Goal: Task Accomplishment & Management: Manage account settings

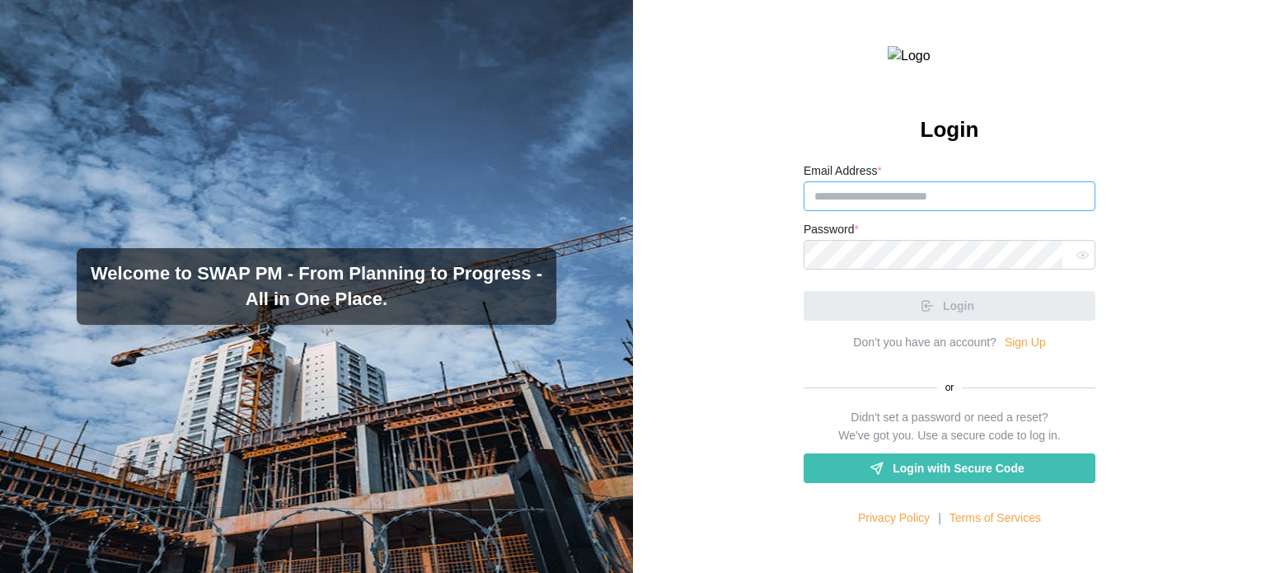
click at [885, 211] on input "Email Address *" at bounding box center [950, 196] width 292 height 30
paste input "**********"
click at [877, 211] on input "**********" at bounding box center [950, 196] width 292 height 30
type input "**********"
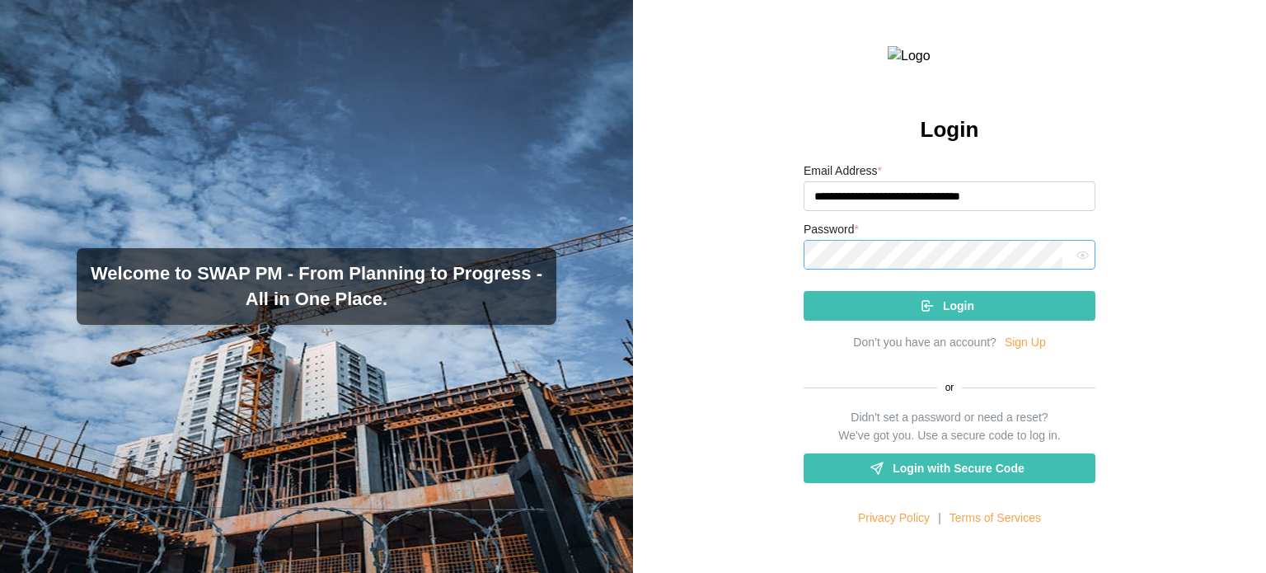
click at [804, 291] on button "Login" at bounding box center [950, 306] width 292 height 30
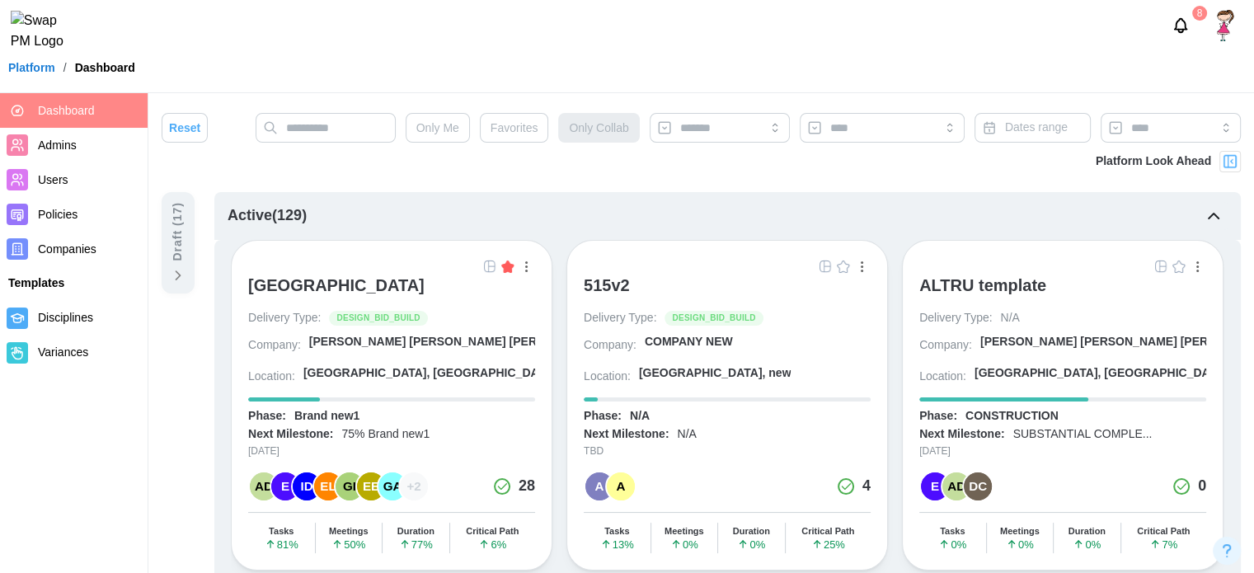
click at [483, 265] on img "button" at bounding box center [489, 266] width 13 height 13
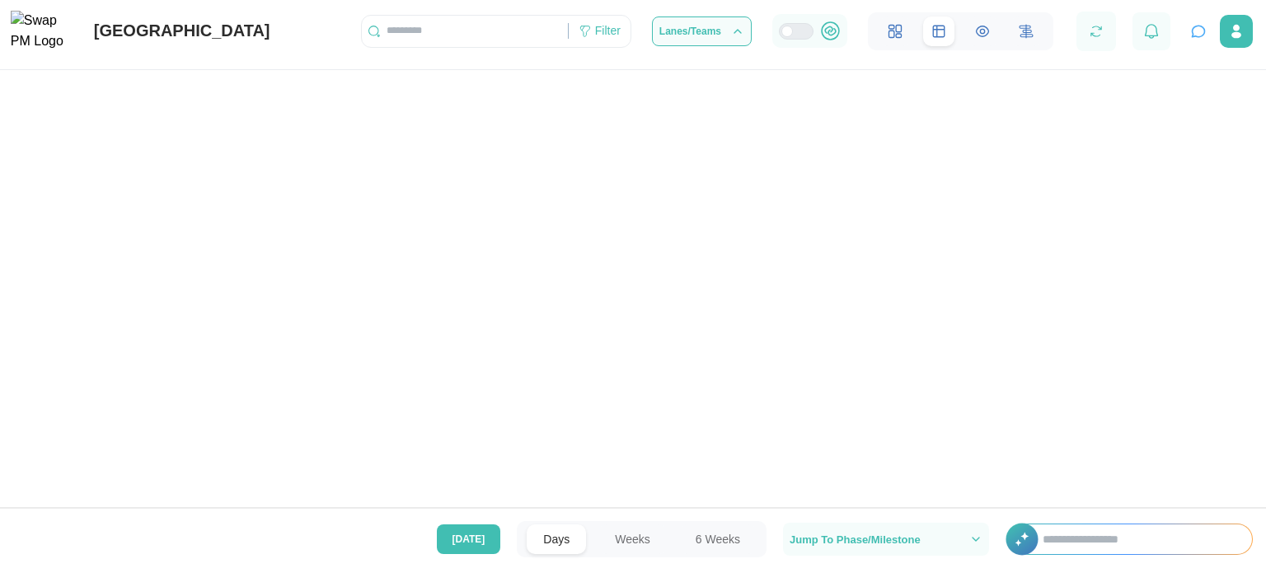
scroll to position [0, 76722]
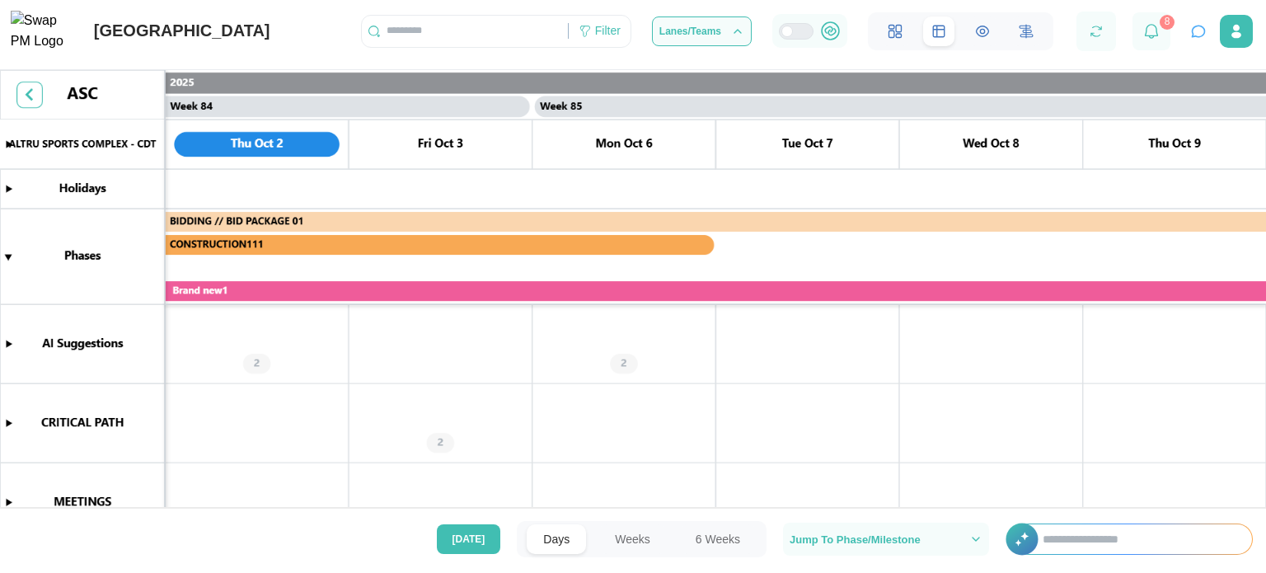
click at [1067, 547] on input "text" at bounding box center [1139, 539] width 226 height 30
type input "*"
click at [1202, 40] on icon "button" at bounding box center [1198, 31] width 16 height 16
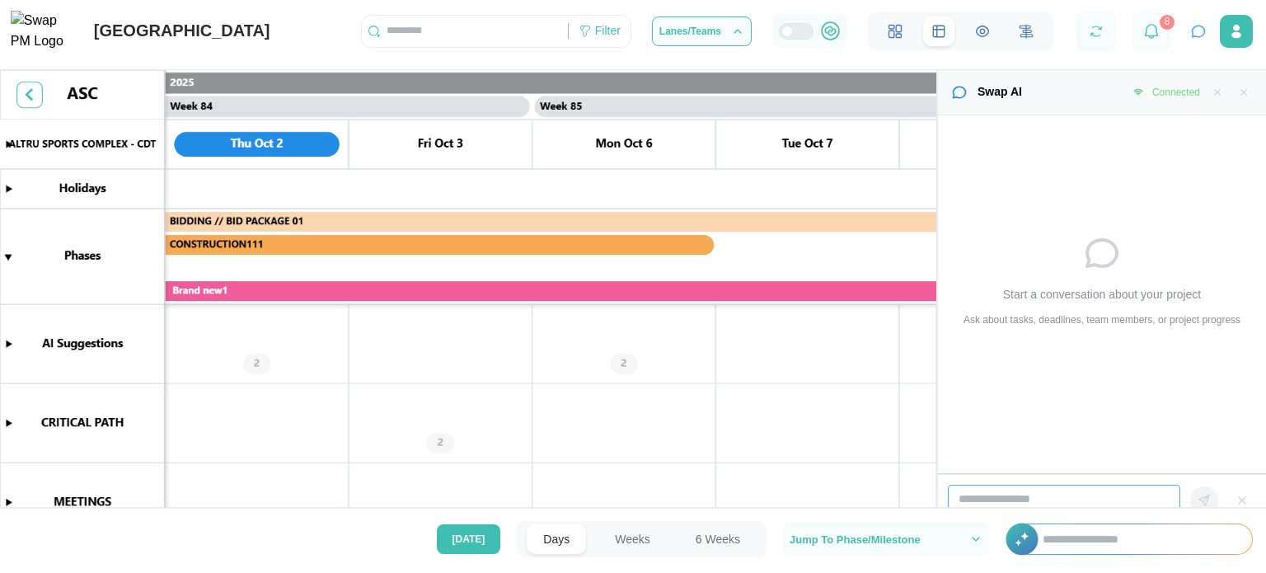
click at [1038, 499] on input "search" at bounding box center [1064, 500] width 232 height 30
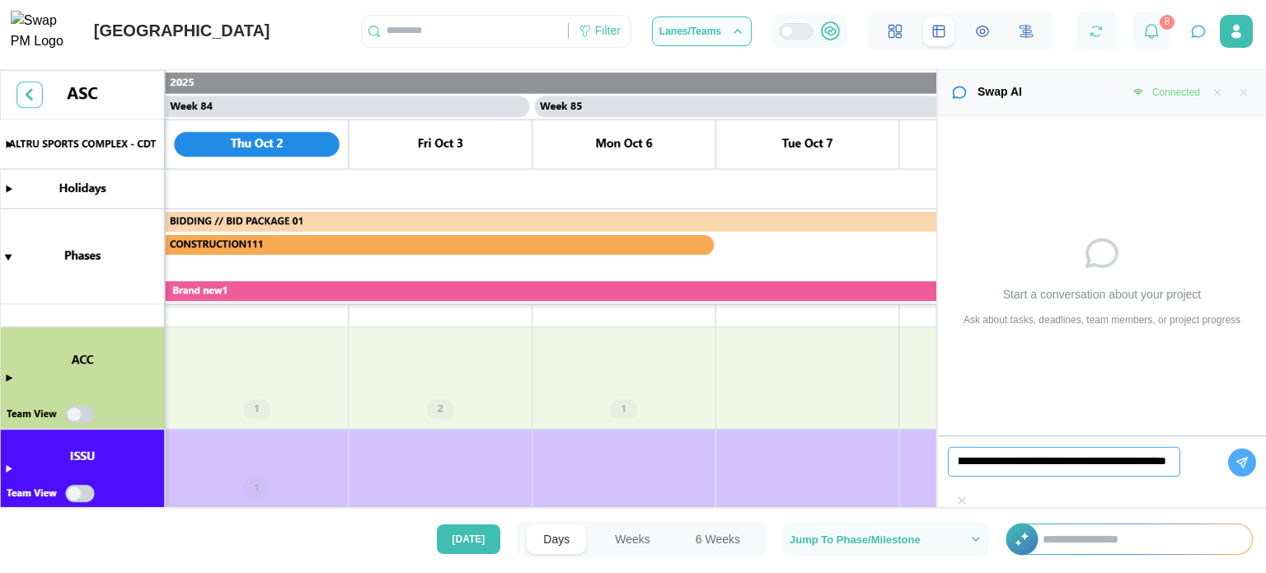
scroll to position [0, 168]
type input "**********"
click at [1228, 476] on button "button" at bounding box center [1242, 462] width 28 height 28
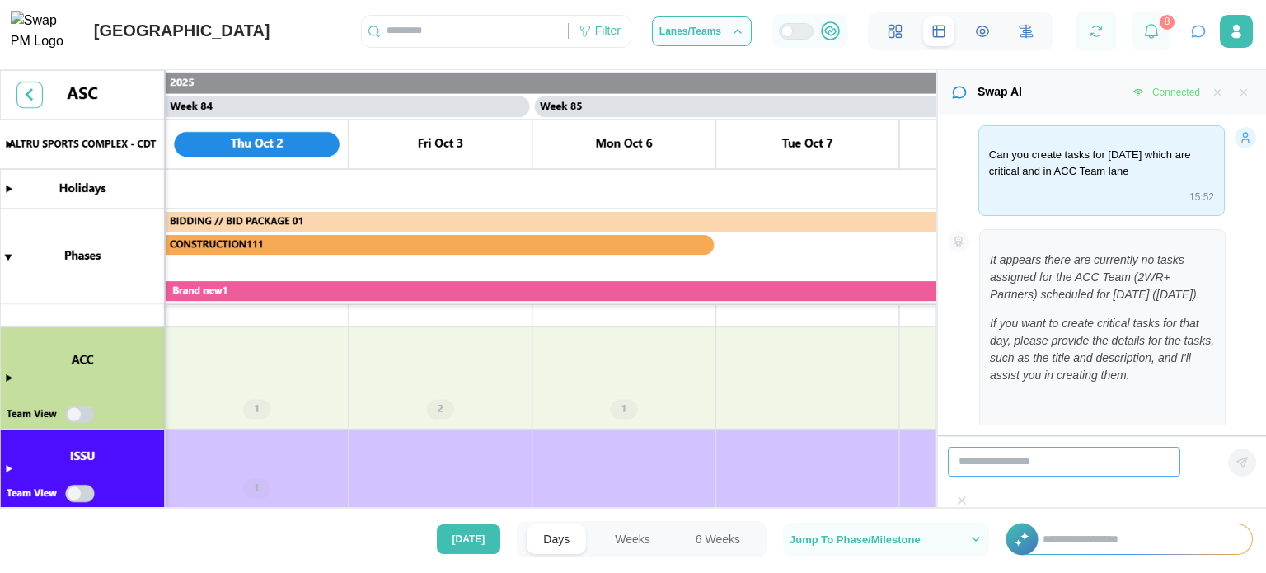
click at [1075, 476] on input "search" at bounding box center [1064, 462] width 232 height 30
click at [1018, 476] on input "**********" at bounding box center [1064, 462] width 232 height 30
click at [1105, 476] on input "**********" at bounding box center [1064, 462] width 232 height 30
type input "**********"
click at [1236, 469] on icon "button" at bounding box center [1242, 462] width 13 height 13
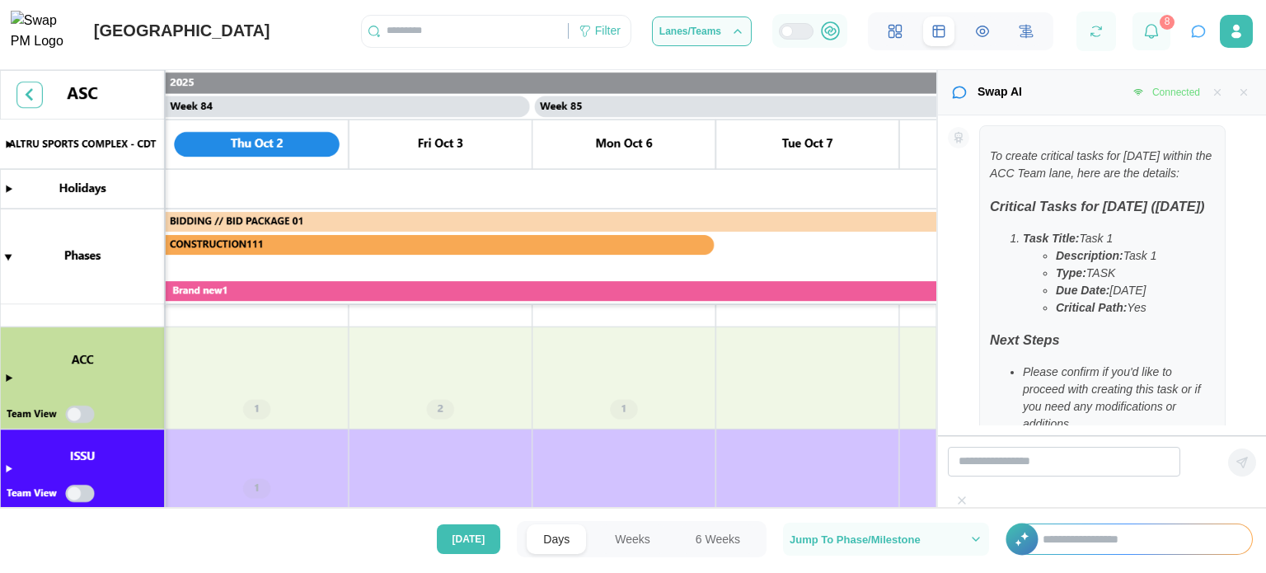
scroll to position [468, 0]
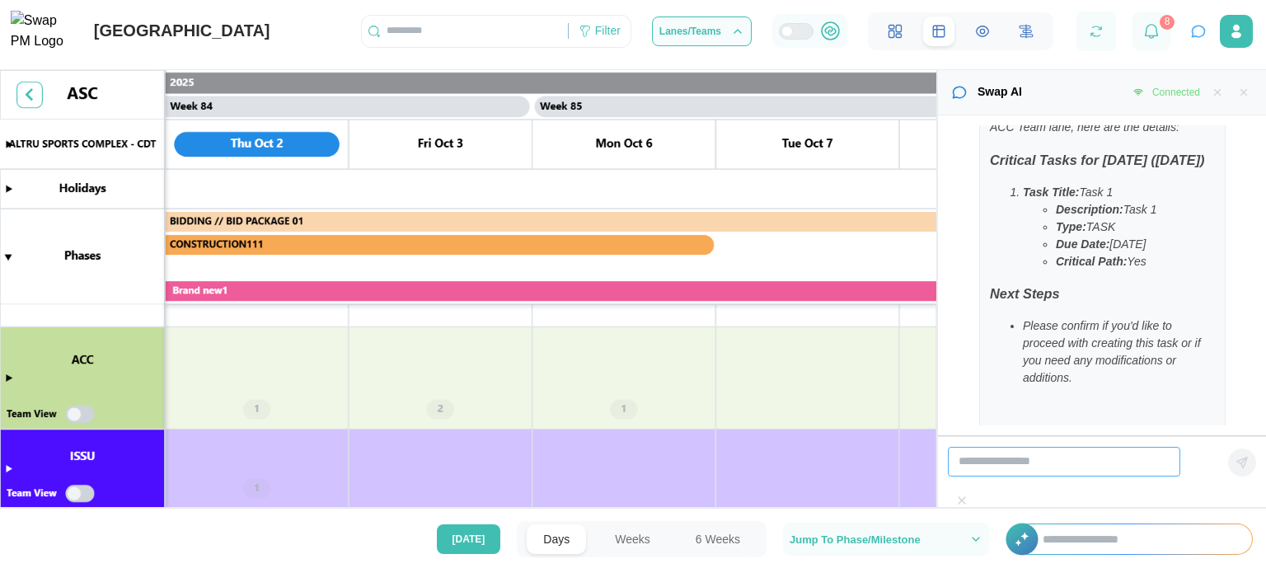
click at [1076, 476] on input "search" at bounding box center [1064, 462] width 232 height 30
type input "*******"
click at [1236, 469] on icon "button" at bounding box center [1242, 462] width 13 height 13
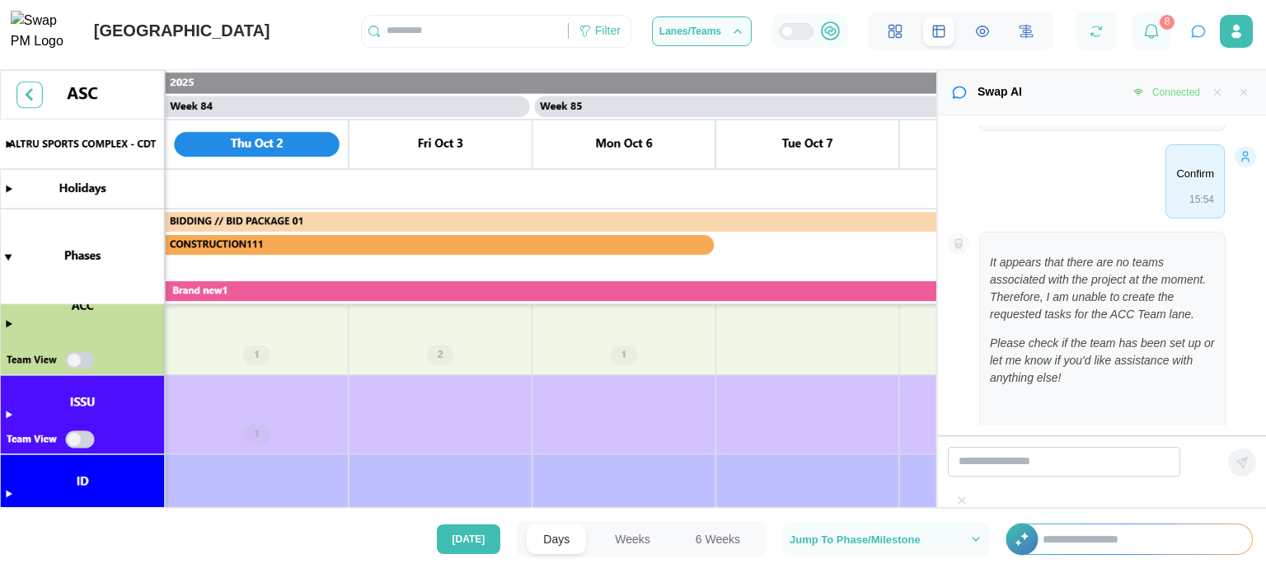
scroll to position [0, 76832]
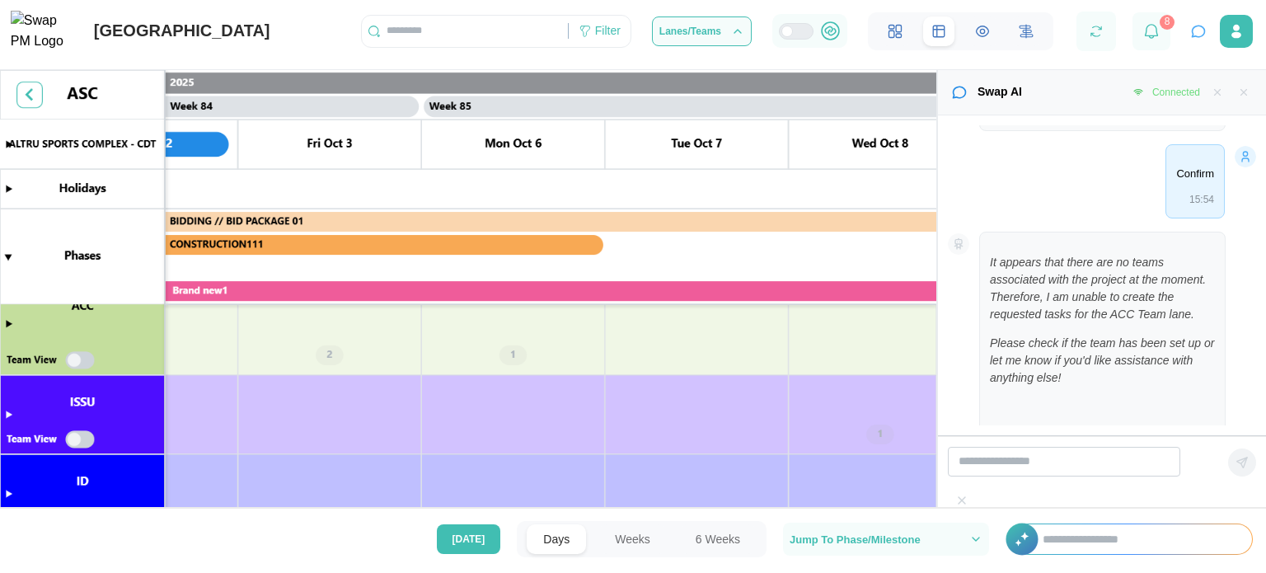
click at [9, 324] on canvas at bounding box center [468, 300] width 936 height 460
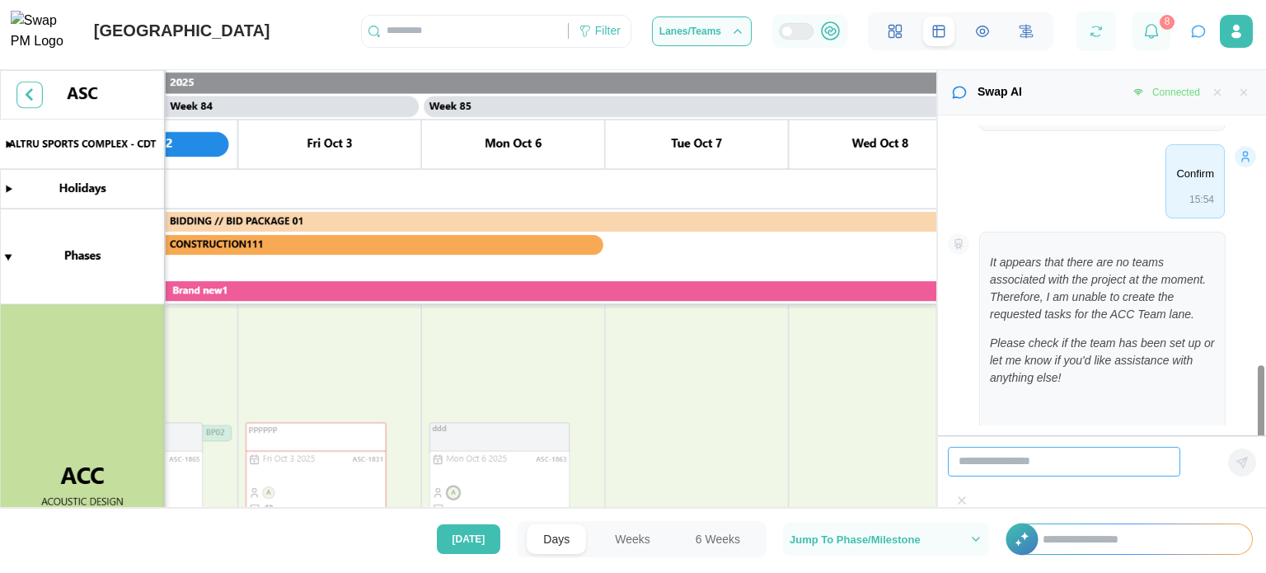
click at [968, 476] on input "search" at bounding box center [1064, 462] width 232 height 30
type input "**********"
click at [1237, 467] on icon "button" at bounding box center [1242, 462] width 10 height 10
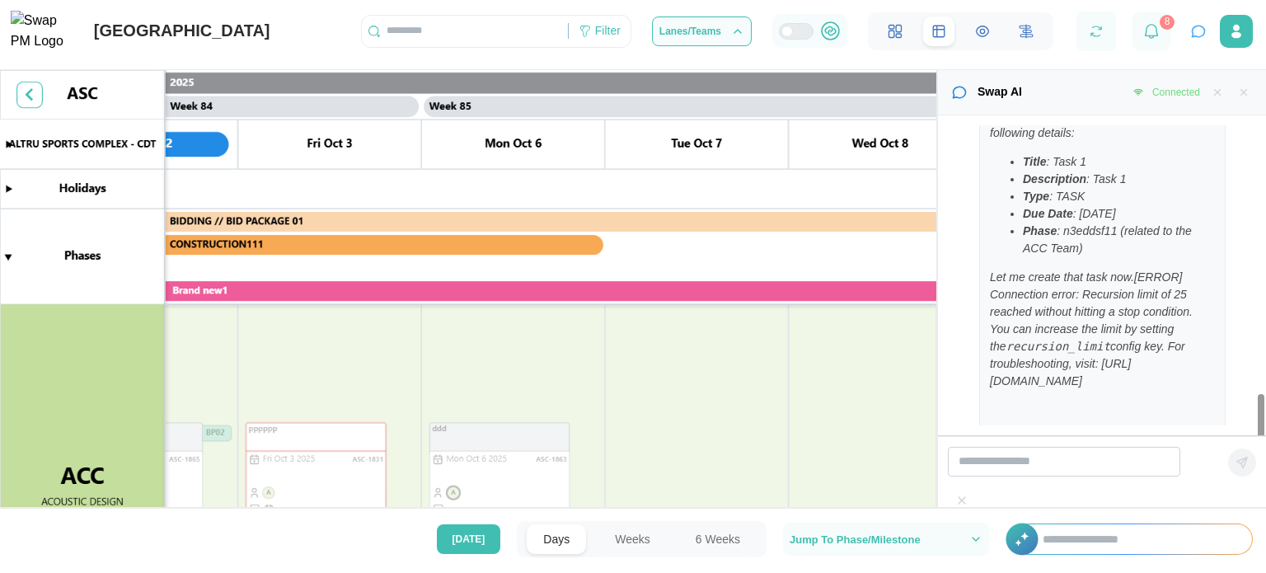
scroll to position [1290, 0]
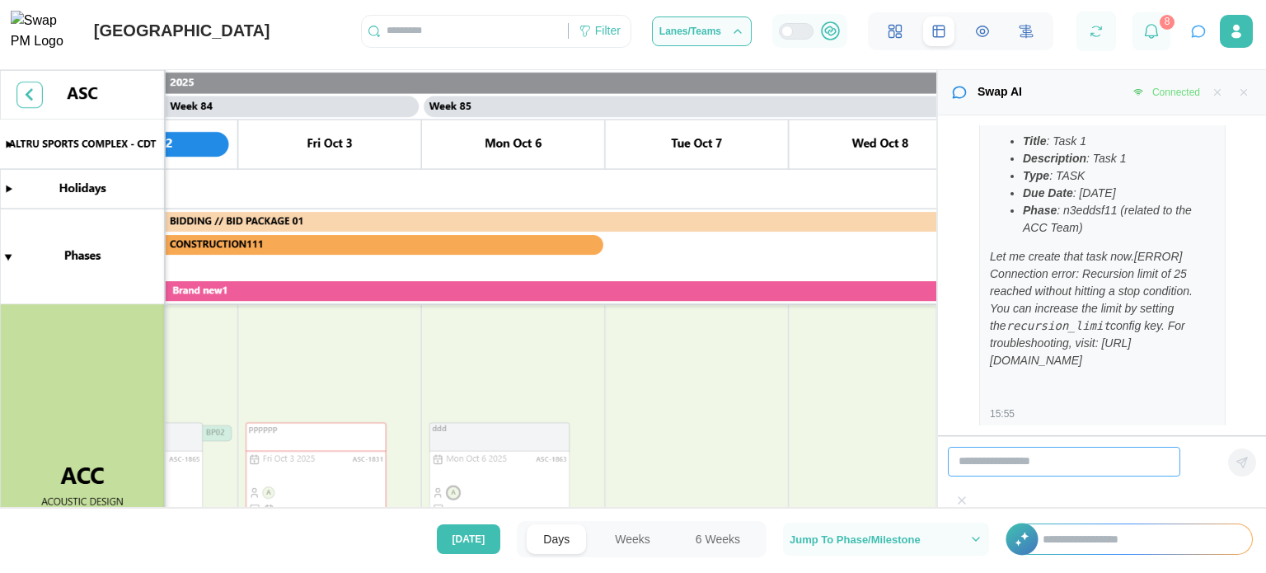
click at [1138, 476] on input "search" at bounding box center [1064, 462] width 232 height 30
type input "**"
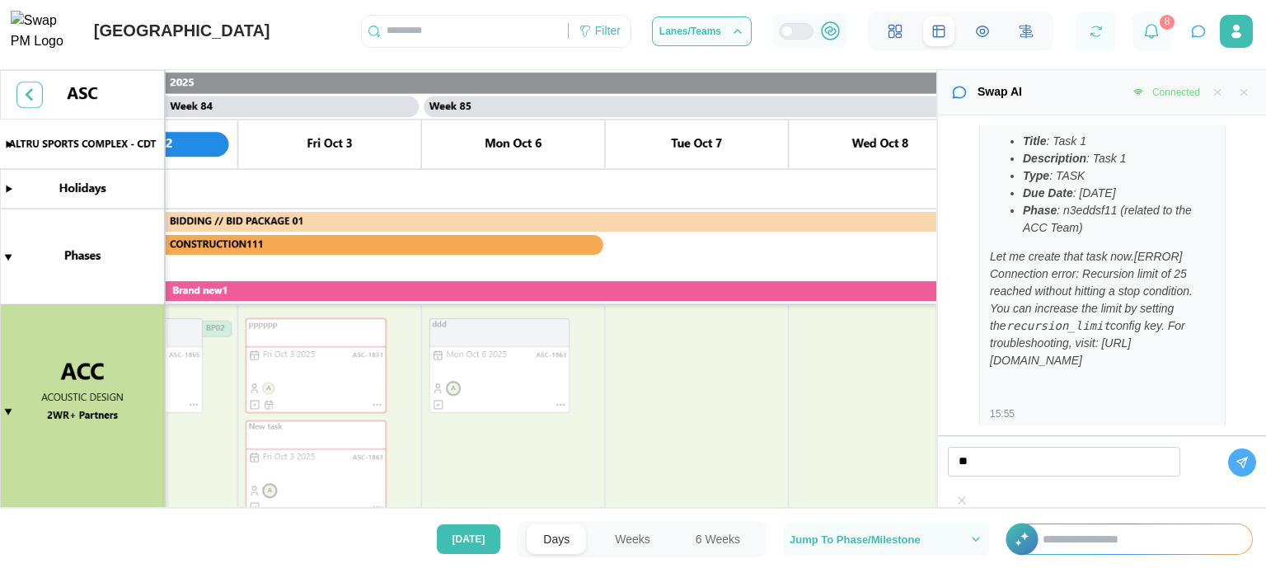
click at [375, 363] on canvas at bounding box center [468, 300] width 936 height 460
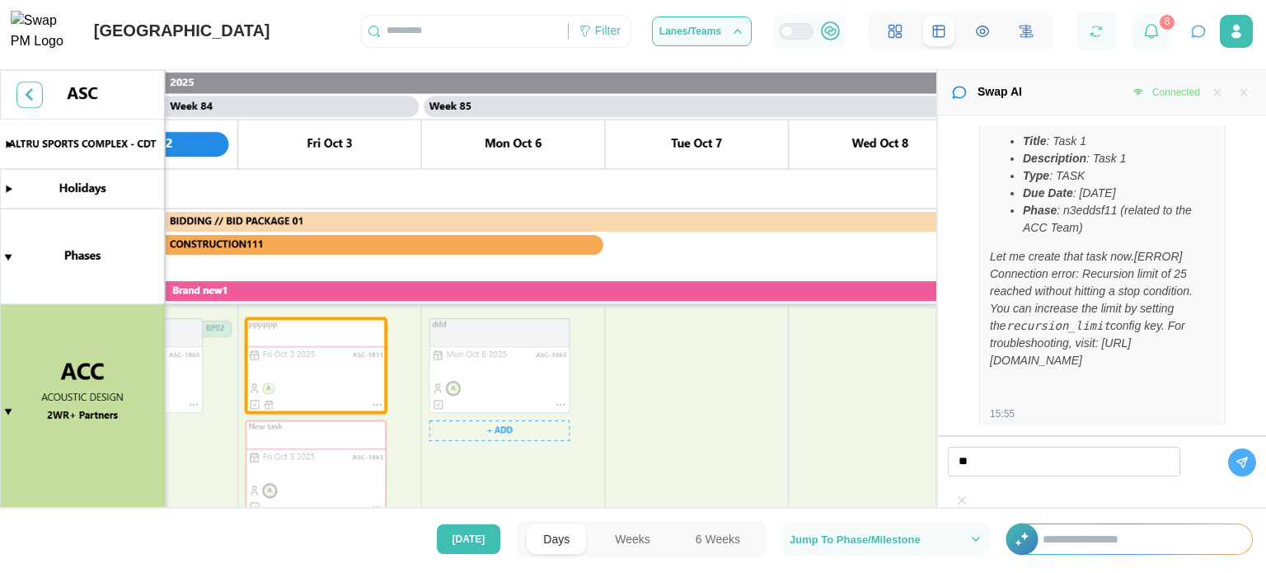
click at [441, 359] on canvas at bounding box center [468, 300] width 936 height 460
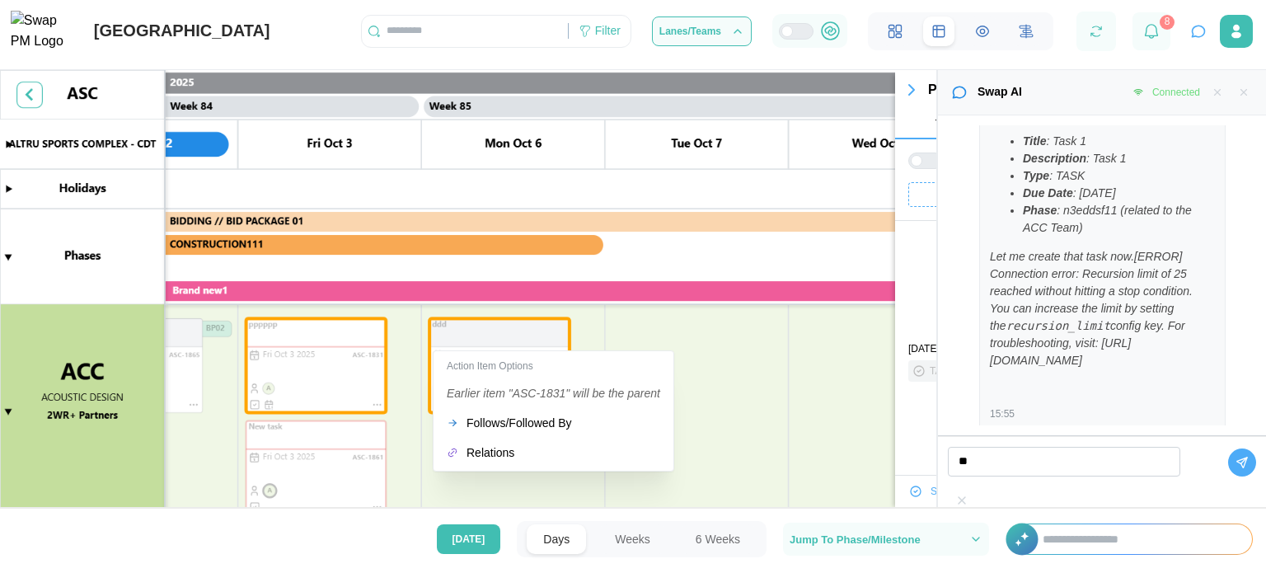
scroll to position [140, 0]
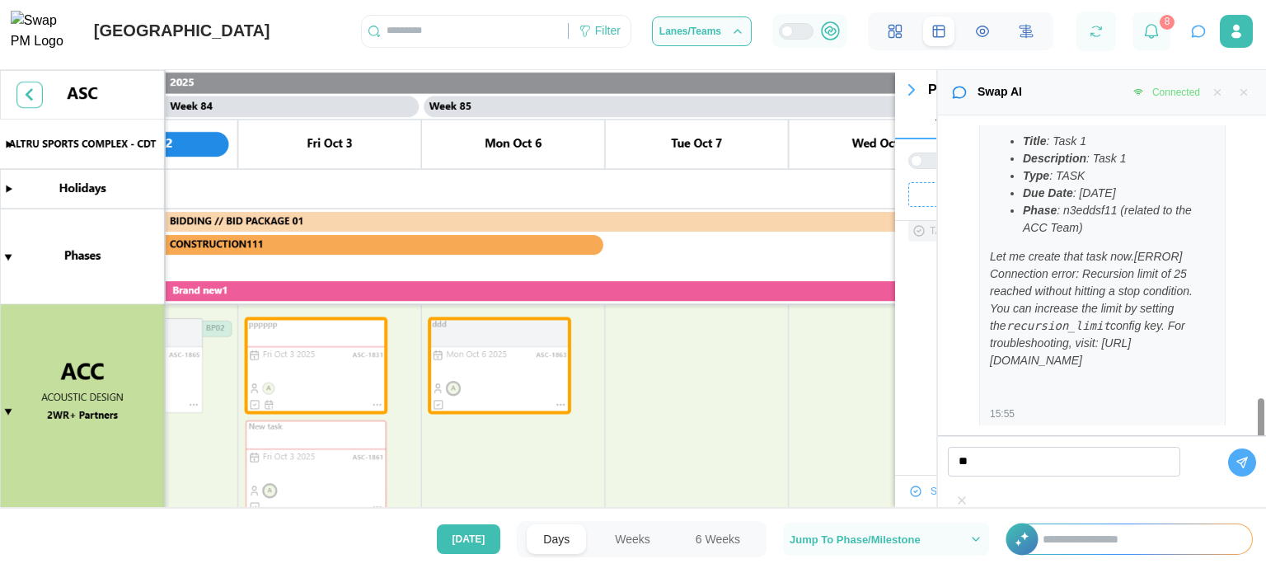
click at [1244, 99] on button "button" at bounding box center [1244, 92] width 18 height 18
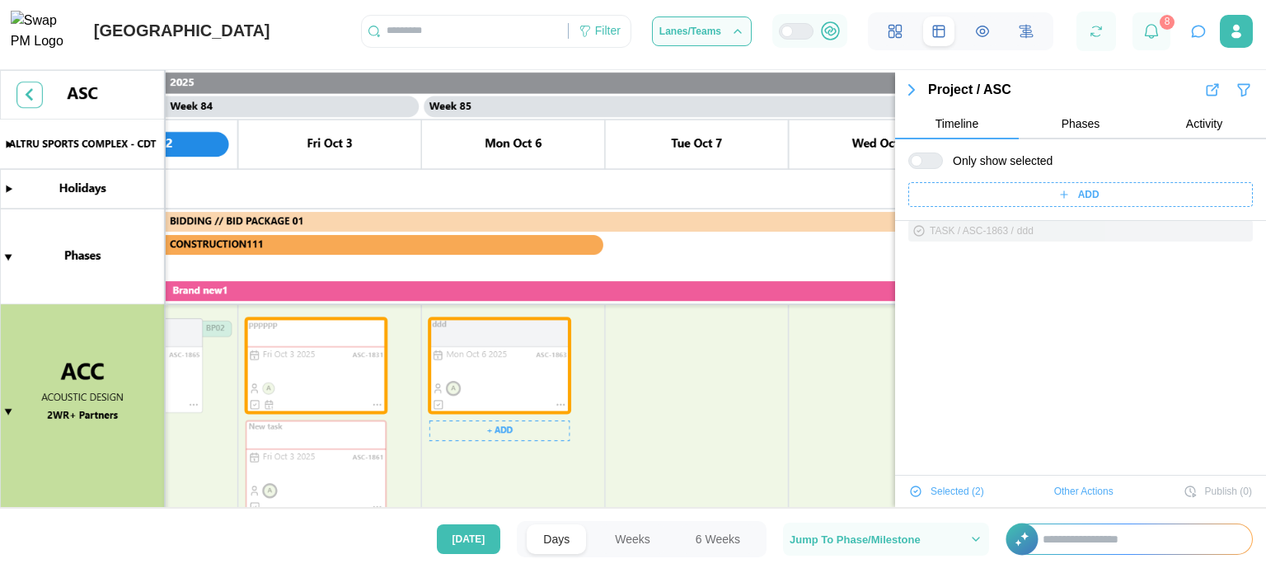
click at [536, 367] on canvas at bounding box center [633, 300] width 1266 height 460
click at [561, 401] on canvas at bounding box center [633, 300] width 1266 height 460
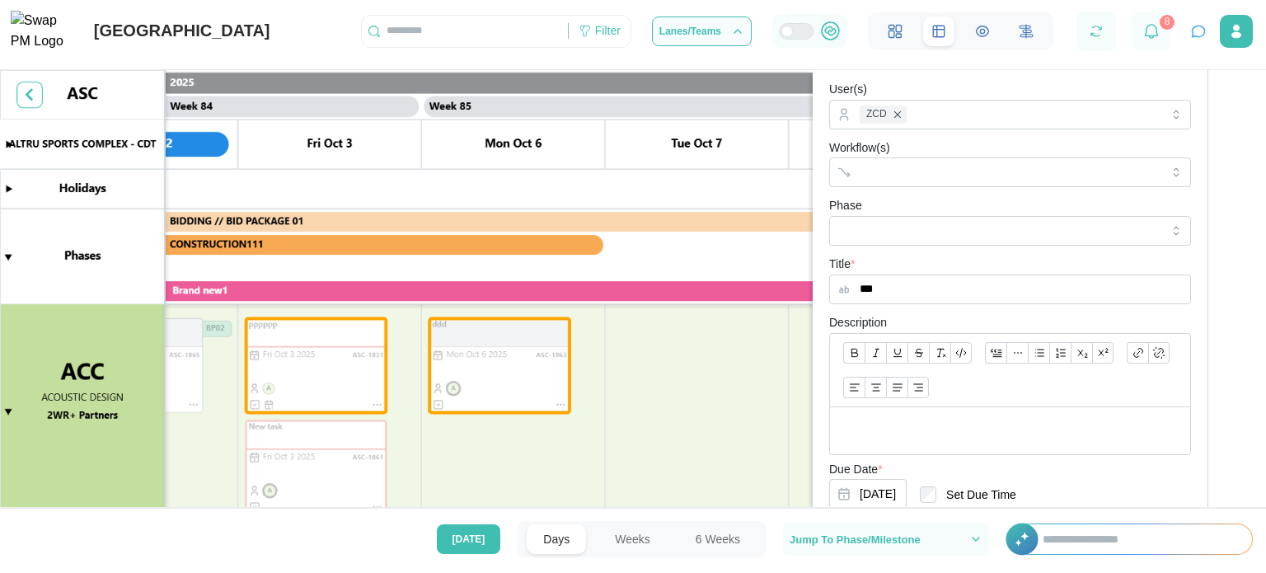
scroll to position [0, 0]
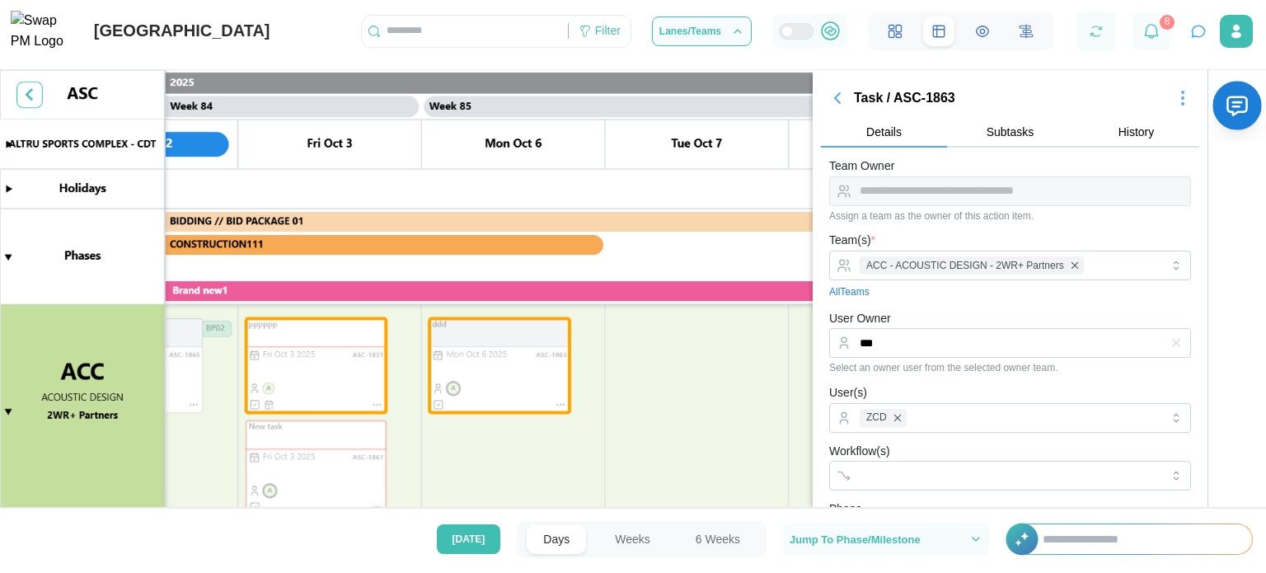
click at [1225, 116] on icon "button" at bounding box center [1238, 106] width 26 height 26
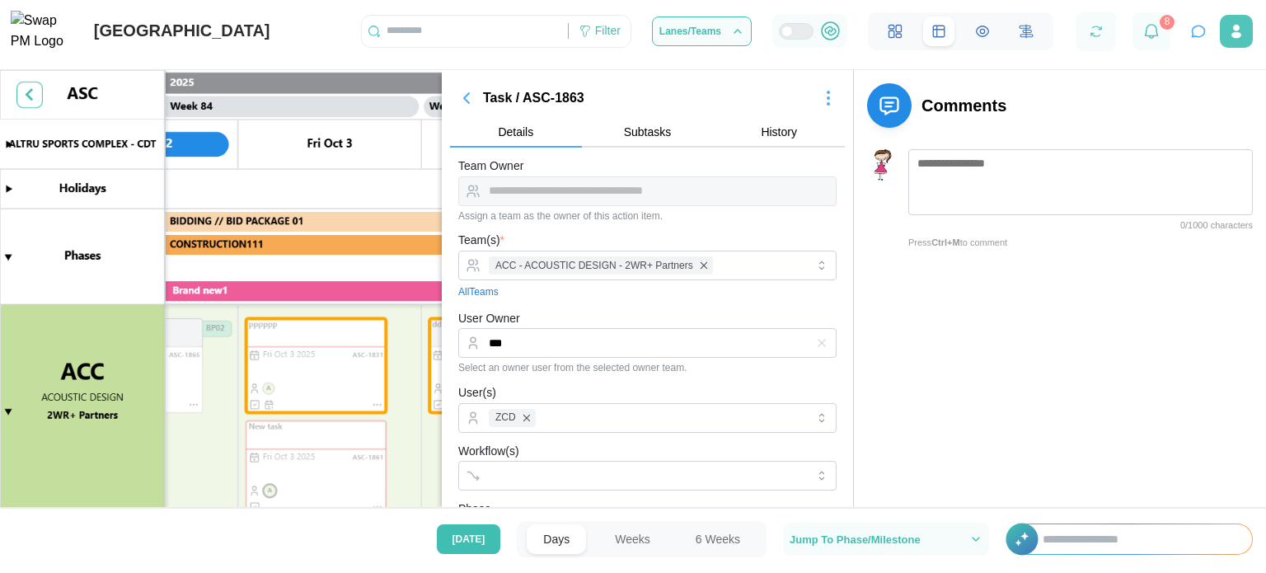
click at [1220, 44] on button "button" at bounding box center [1236, 31] width 33 height 33
click at [474, 97] on icon "button" at bounding box center [467, 98] width 20 height 20
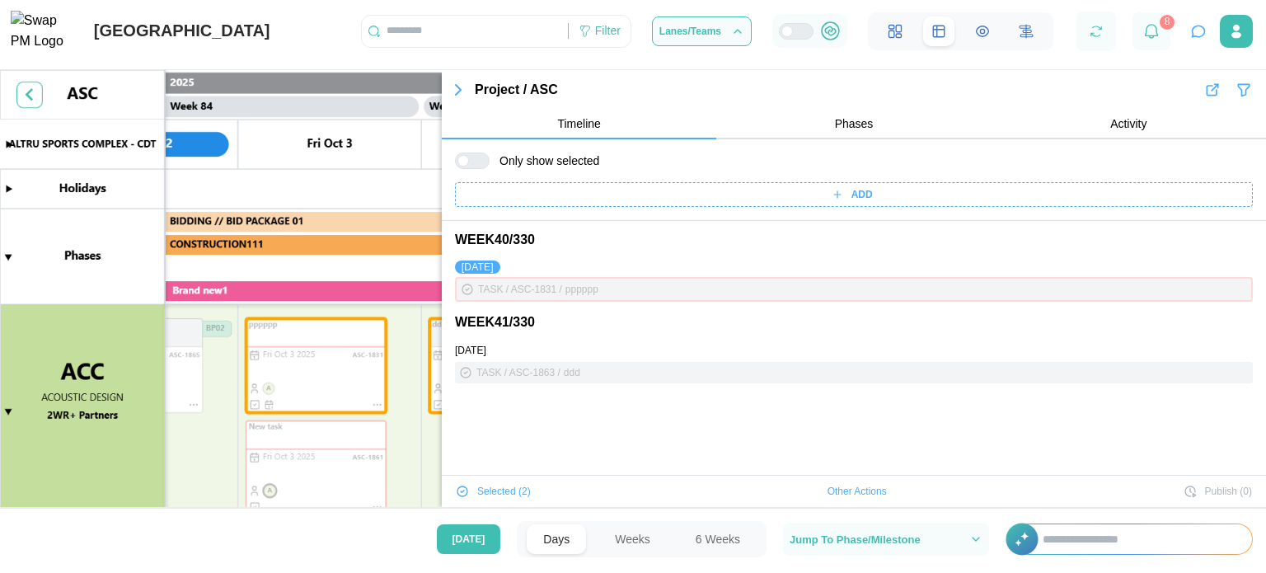
click at [450, 87] on icon "button" at bounding box center [458, 90] width 20 height 20
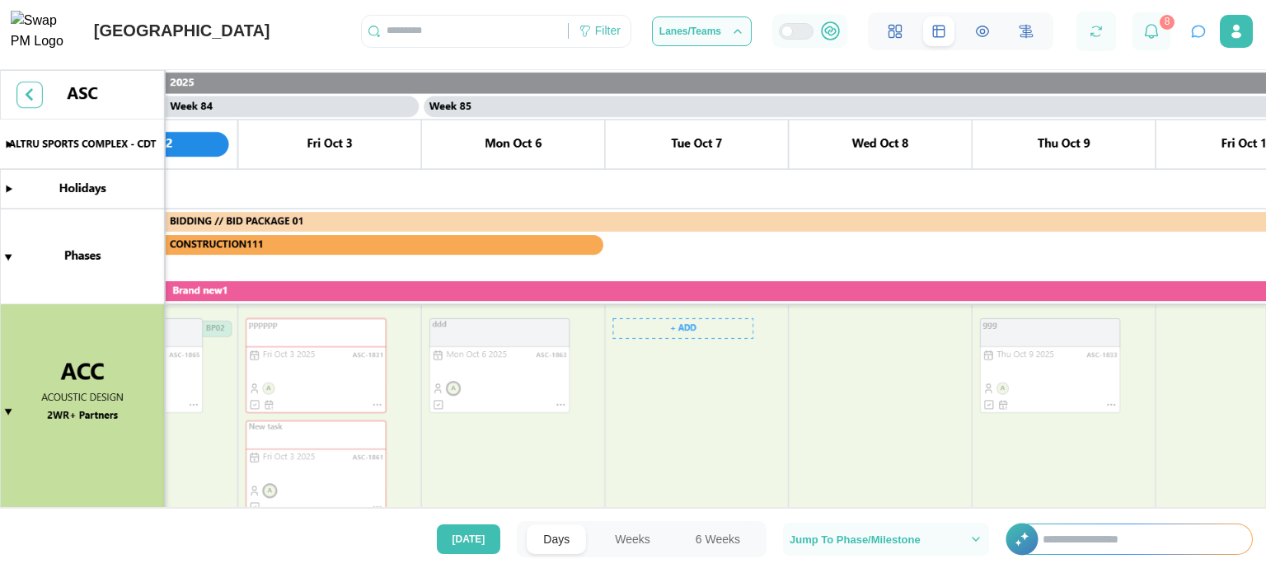
click at [624, 537] on button "Weeks" at bounding box center [632, 539] width 68 height 30
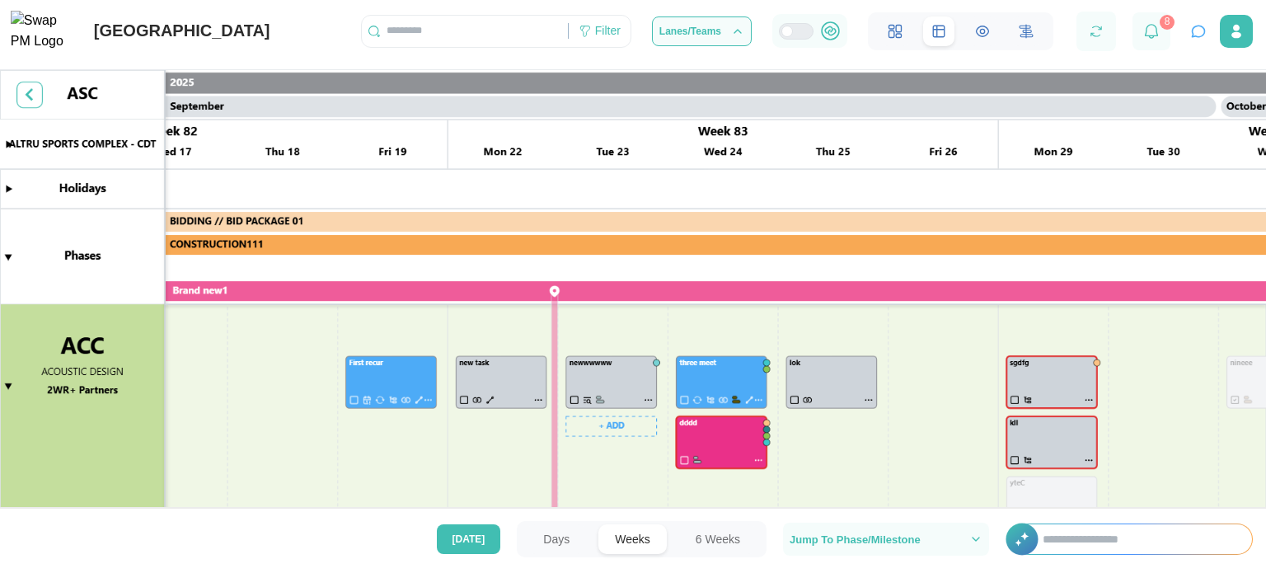
scroll to position [0, 45050]
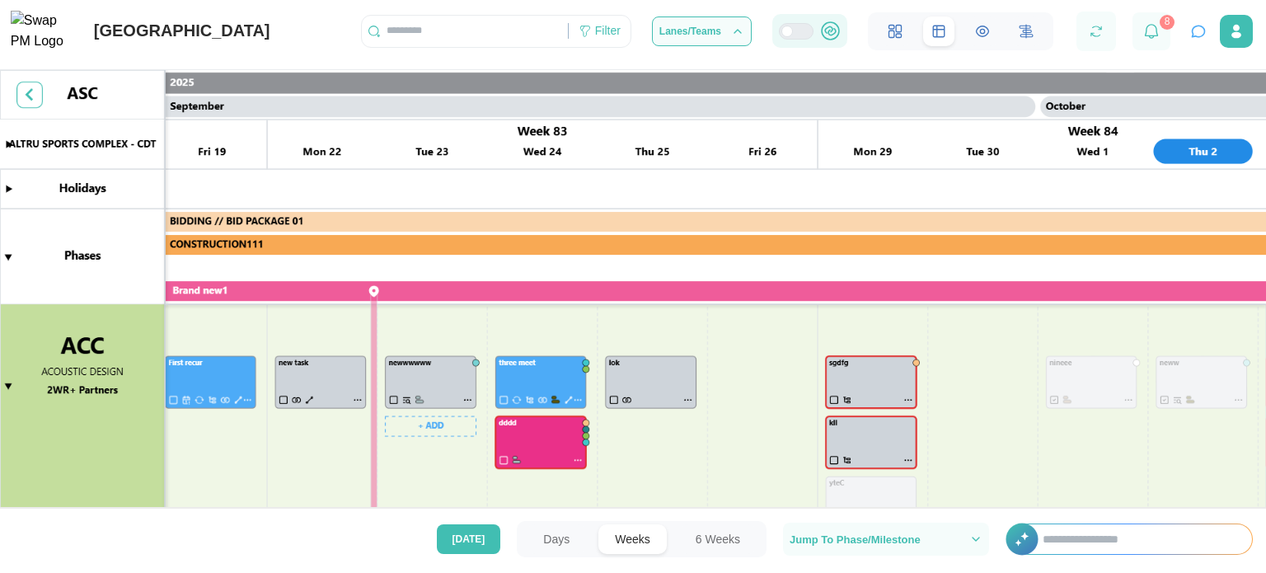
click at [831, 33] on icon at bounding box center [828, 29] width 7 height 7
click at [791, 40] on div at bounding box center [796, 31] width 35 height 16
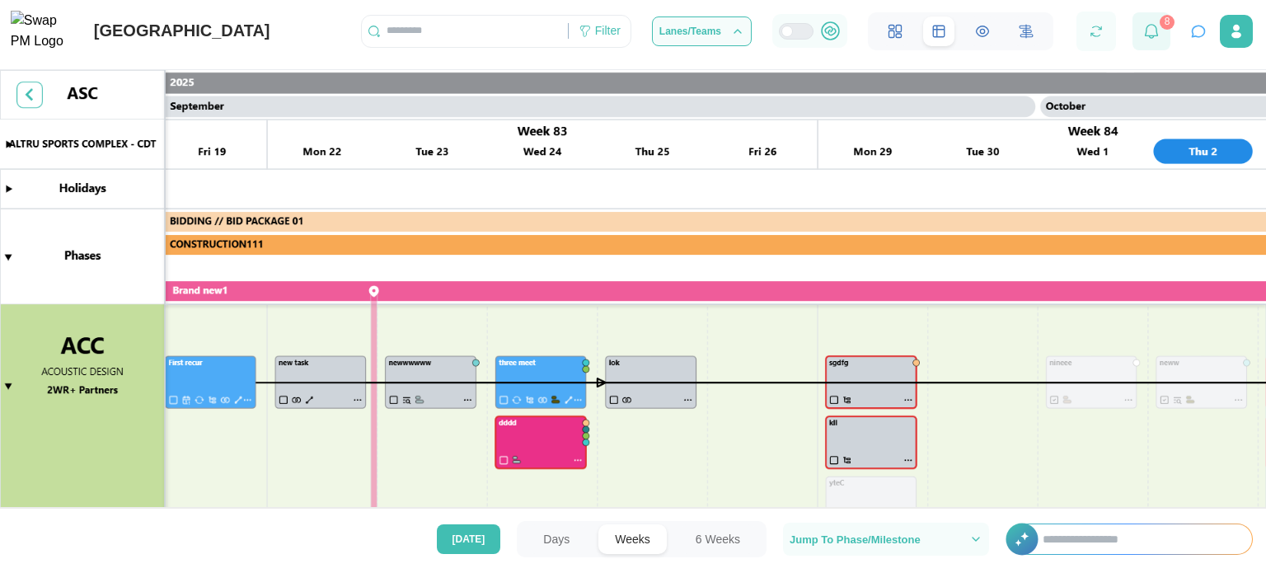
click at [1155, 39] on icon at bounding box center [1151, 31] width 13 height 15
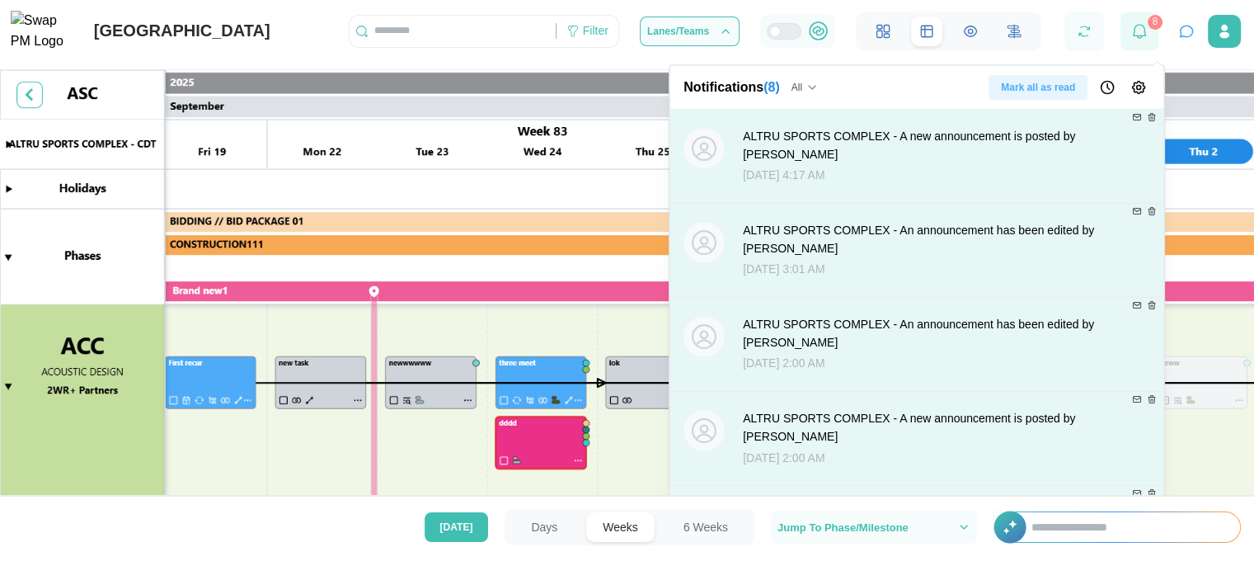
click at [1155, 40] on div at bounding box center [1139, 31] width 38 height 38
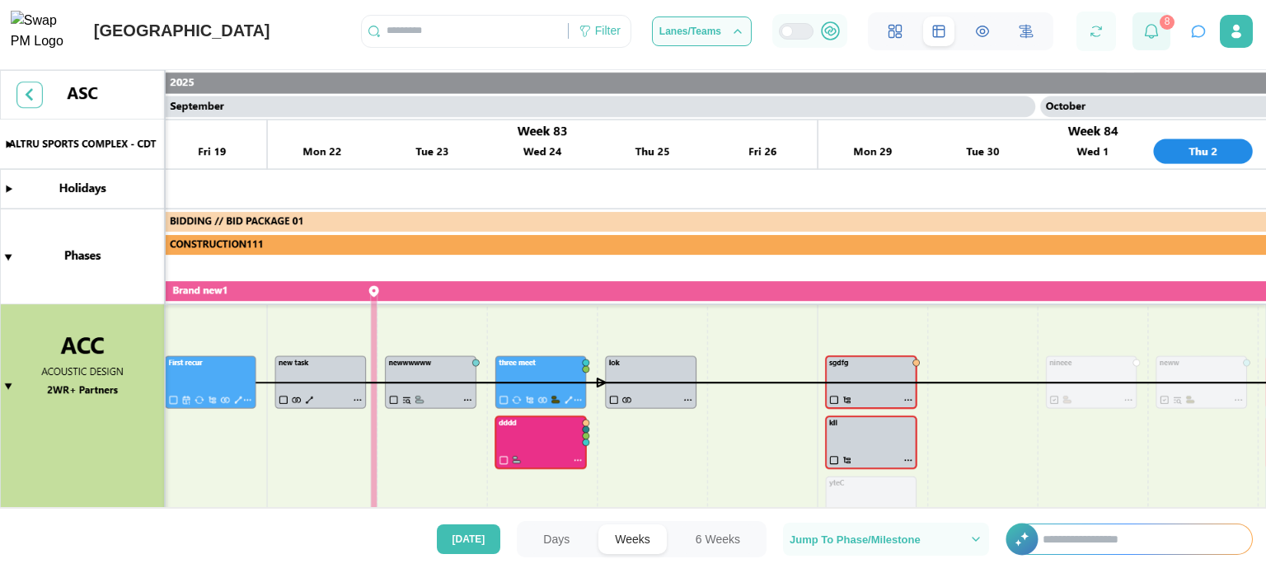
click at [1150, 36] on icon at bounding box center [1151, 31] width 15 height 15
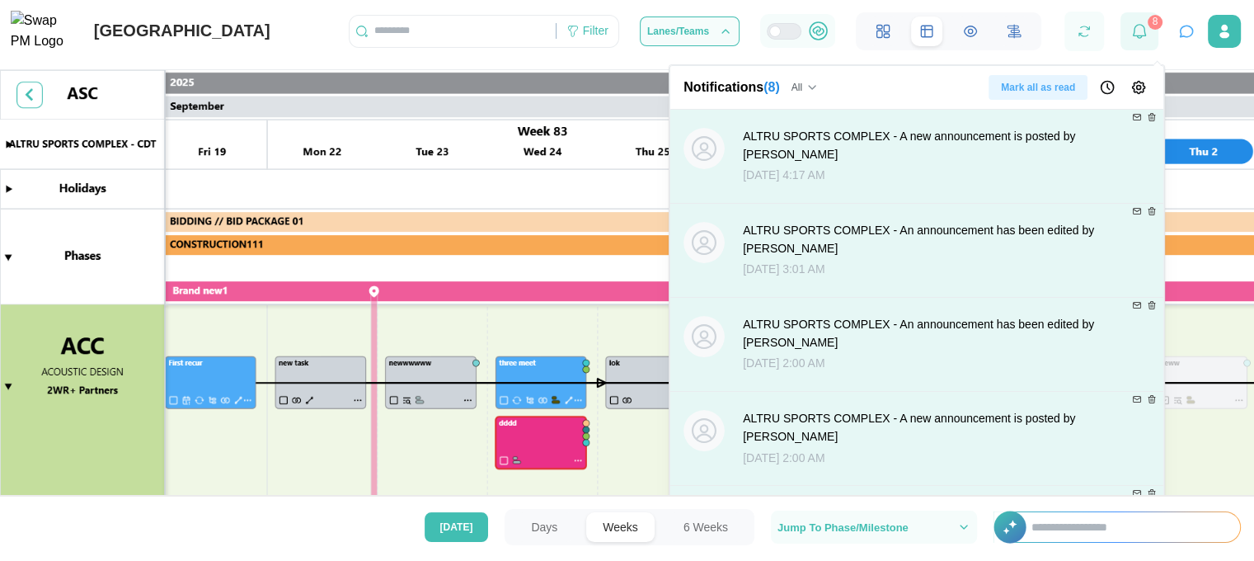
click at [1150, 36] on div at bounding box center [1139, 31] width 38 height 38
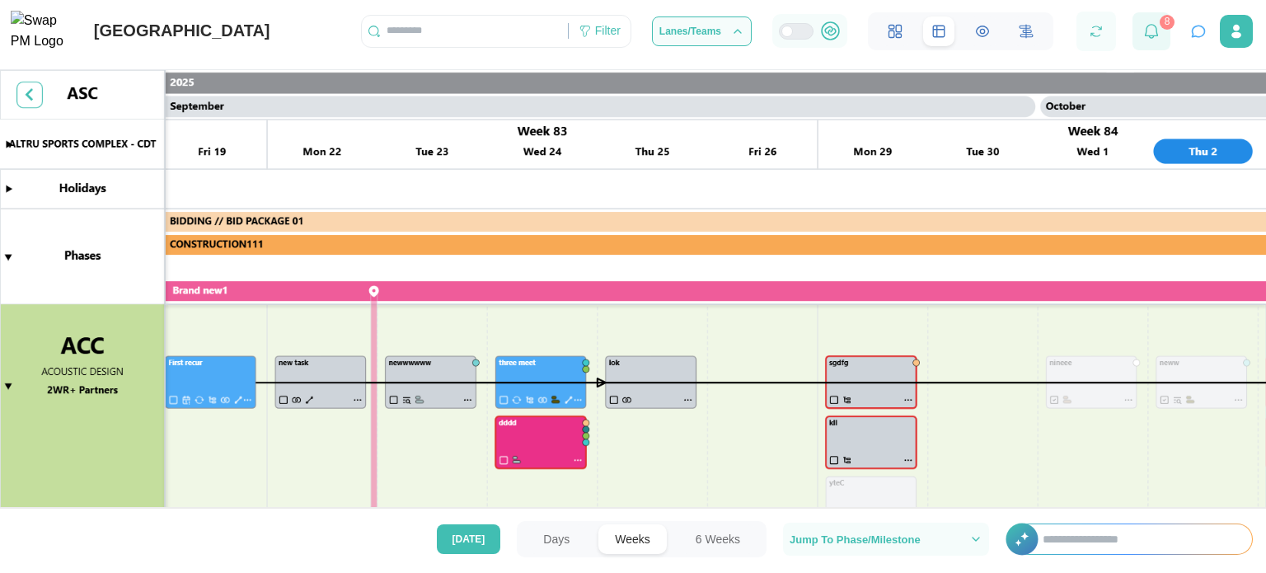
click at [1150, 36] on icon at bounding box center [1151, 31] width 15 height 15
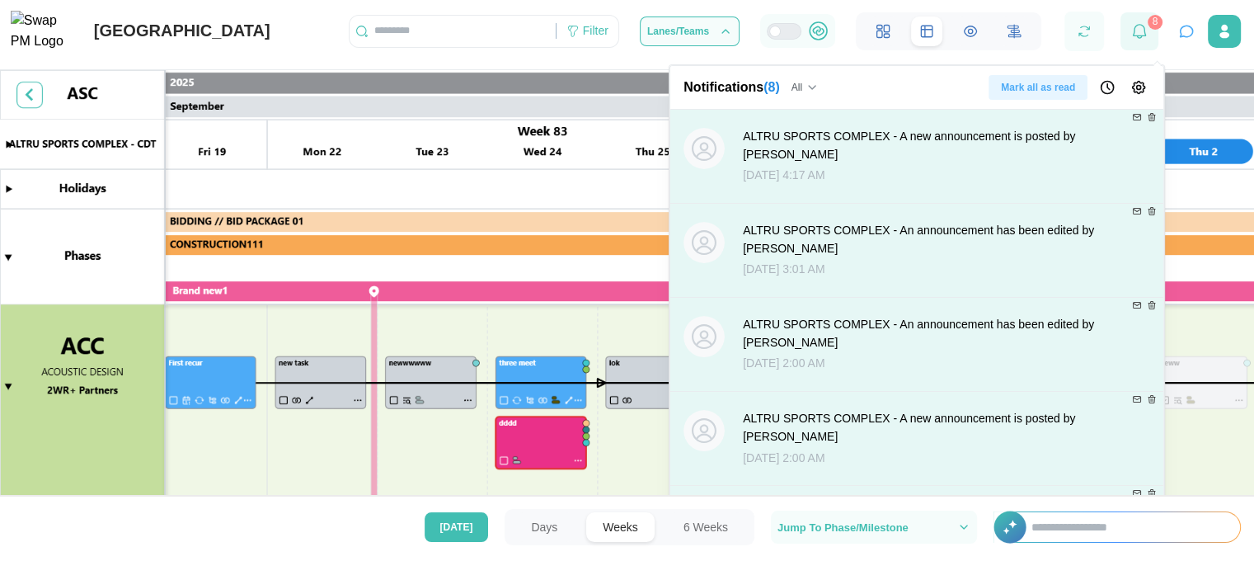
click at [1150, 37] on div at bounding box center [1139, 31] width 38 height 38
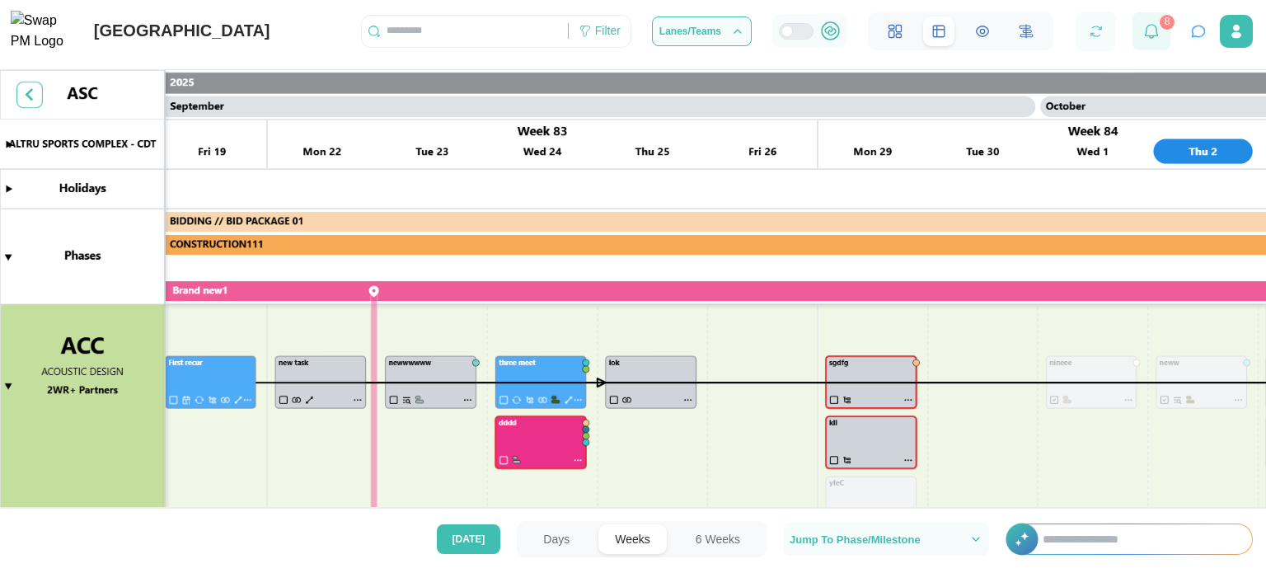
click at [1150, 37] on icon at bounding box center [1151, 31] width 15 height 15
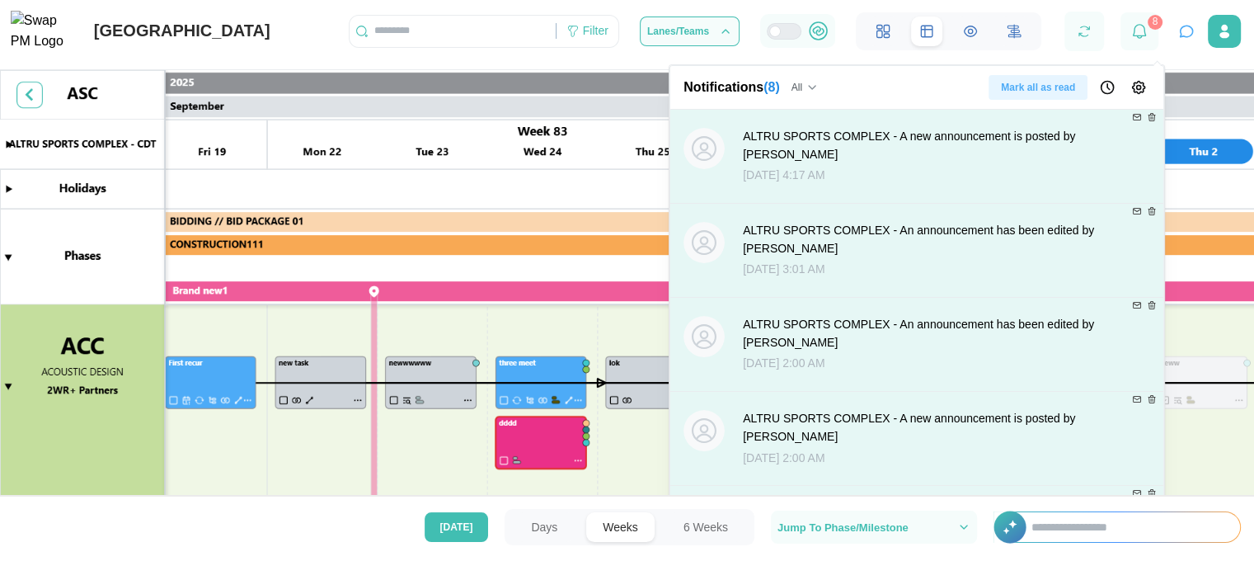
click at [1138, 91] on icon "Notification Preferences" at bounding box center [1138, 87] width 16 height 16
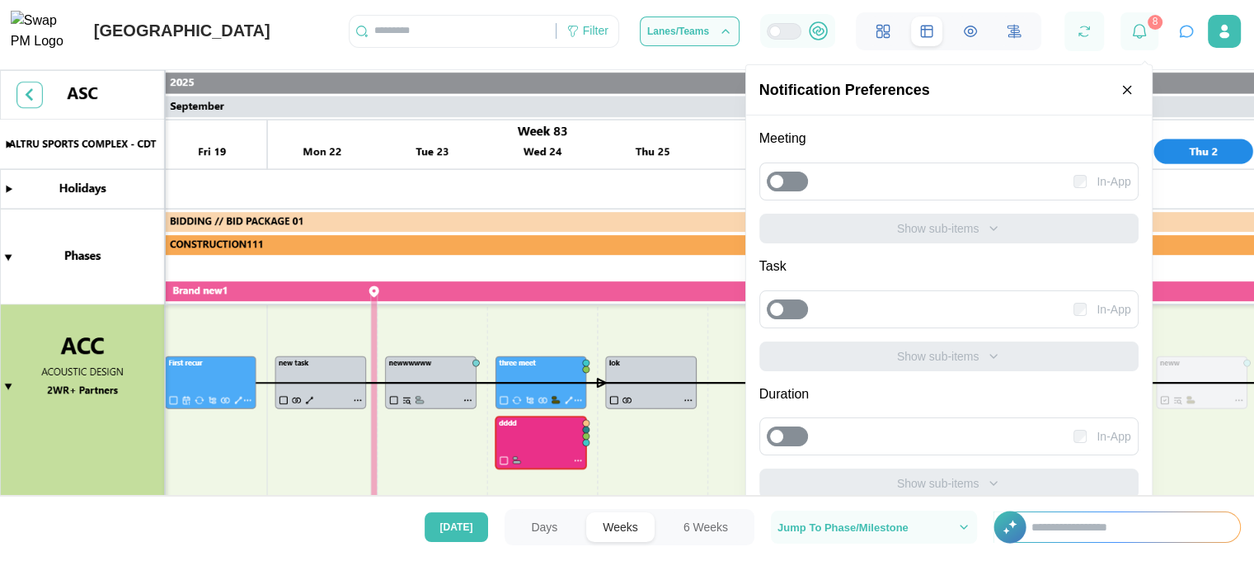
click at [791, 182] on div at bounding box center [795, 181] width 23 height 18
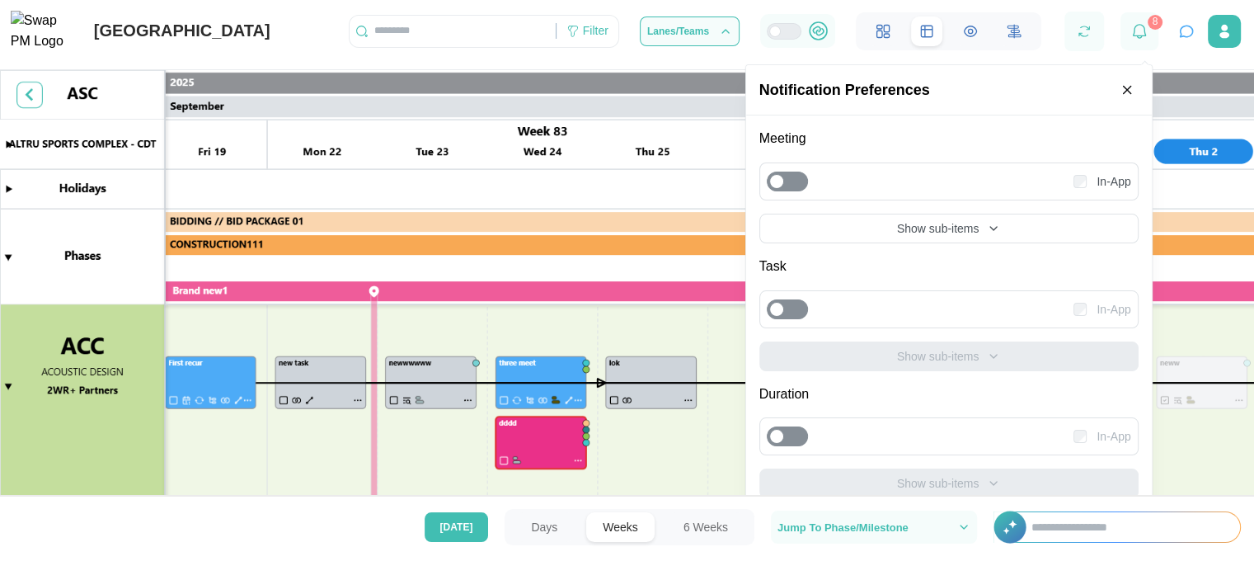
click at [786, 303] on div at bounding box center [795, 309] width 23 height 18
click at [1131, 85] on icon "button" at bounding box center [1126, 89] width 15 height 15
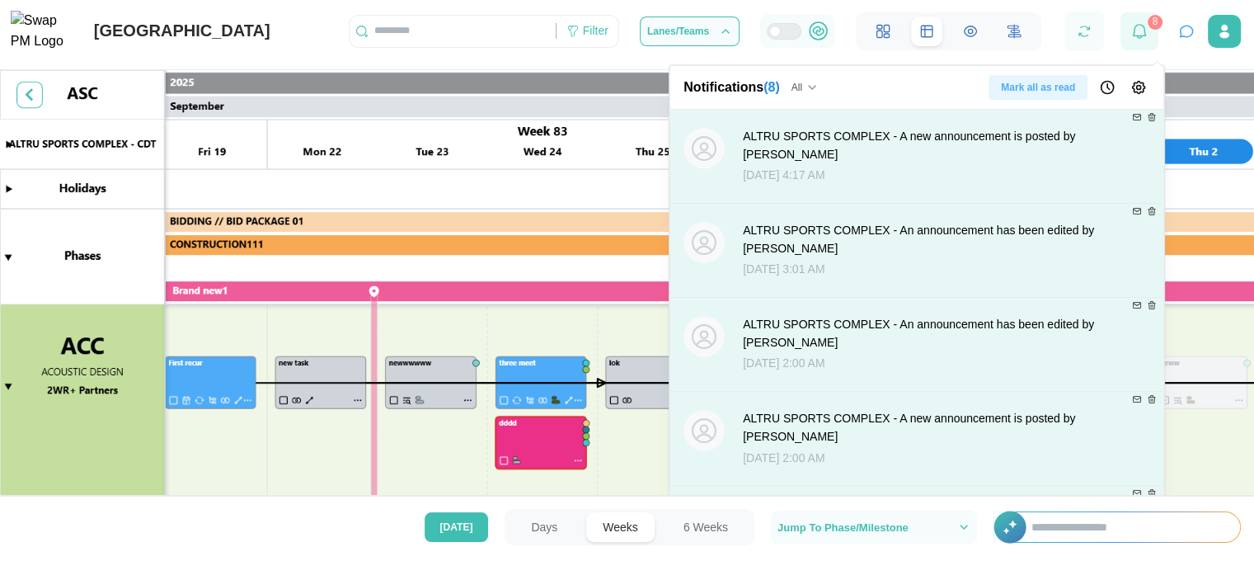
click at [1146, 32] on icon at bounding box center [1139, 31] width 15 height 15
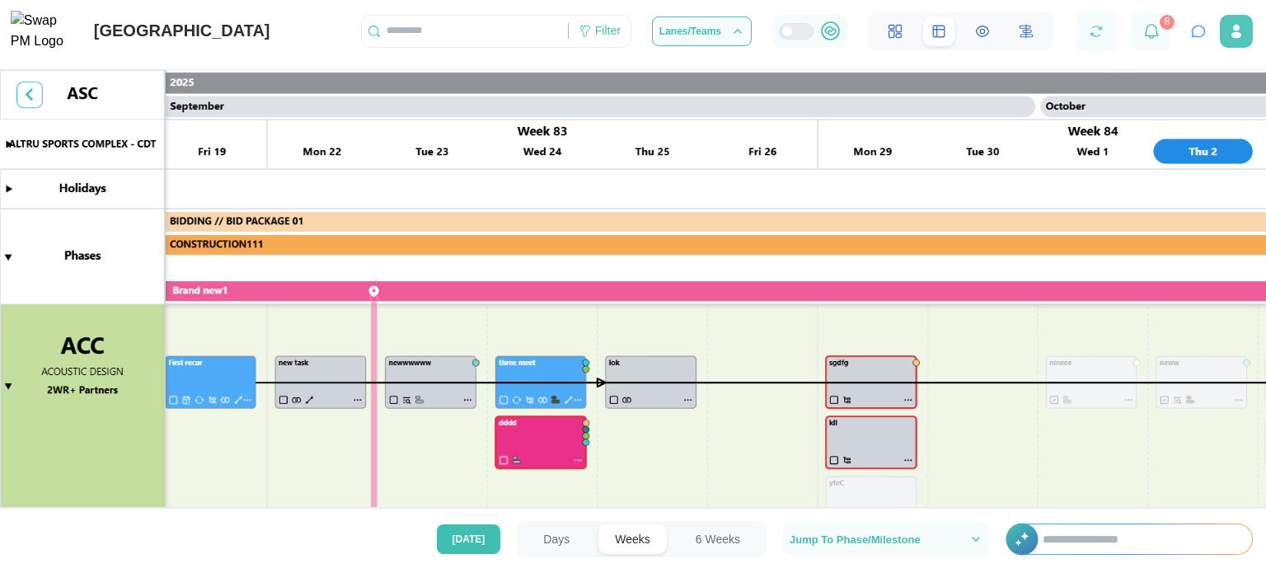
click at [1227, 39] on button "button" at bounding box center [1236, 31] width 33 height 33
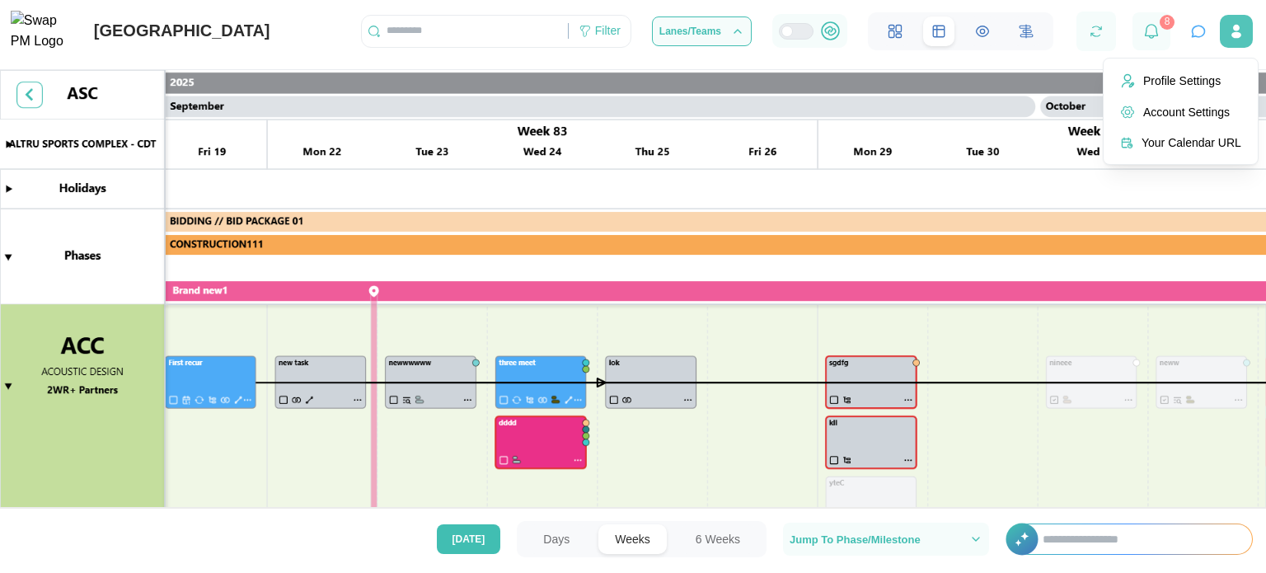
click at [1227, 39] on button "button" at bounding box center [1236, 31] width 33 height 33
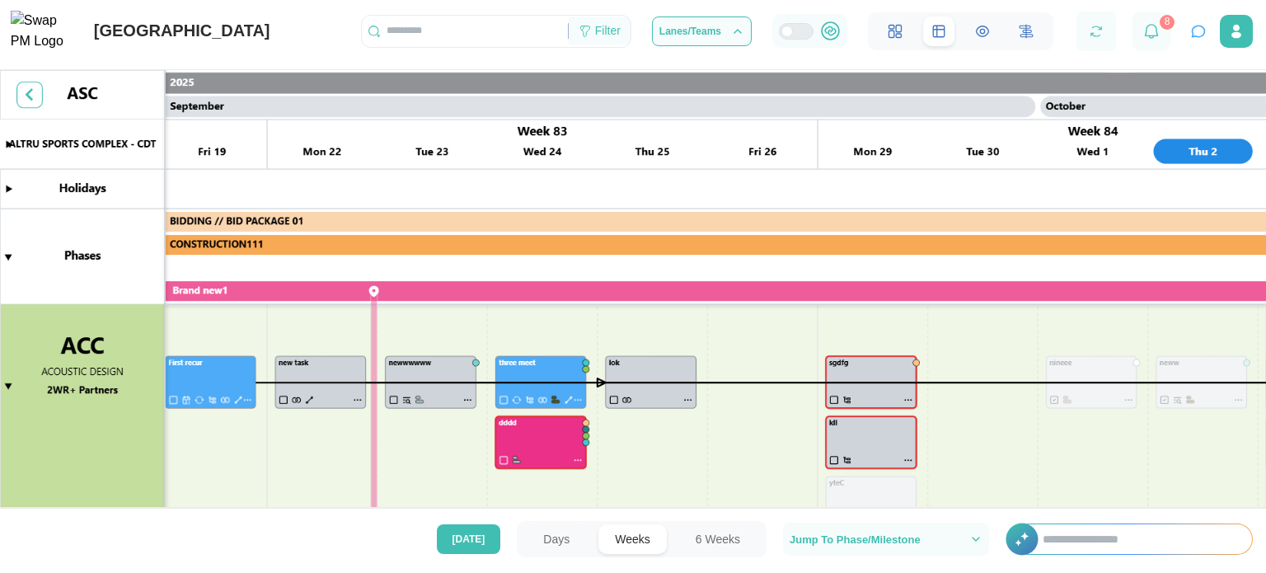
click at [590, 35] on icon at bounding box center [585, 31] width 13 height 13
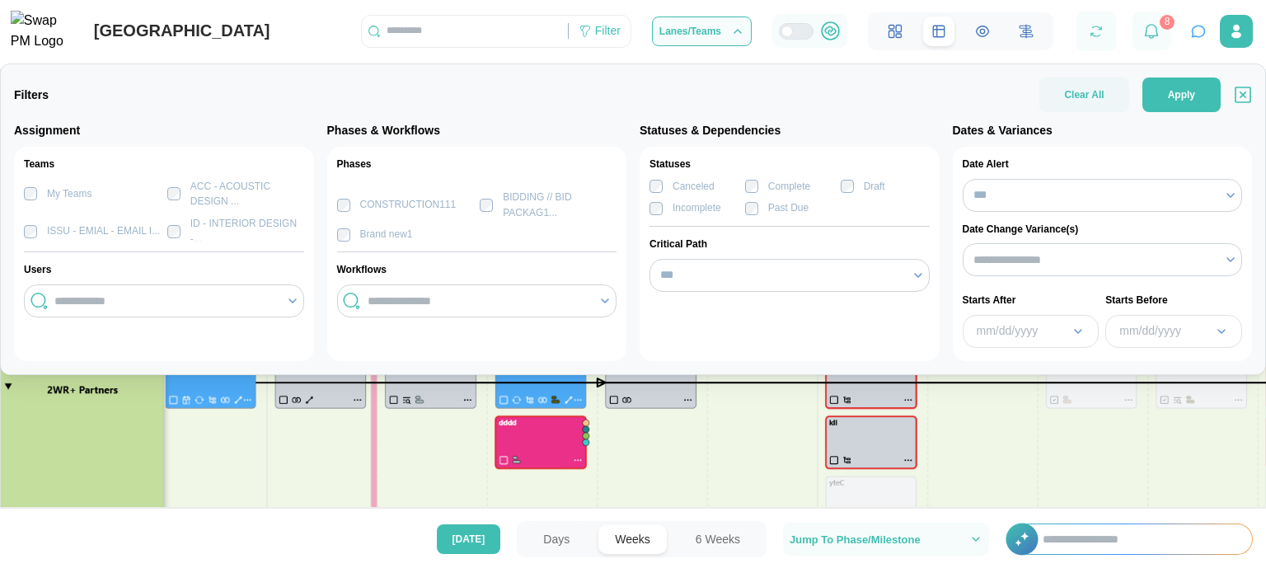
scroll to position [0, 0]
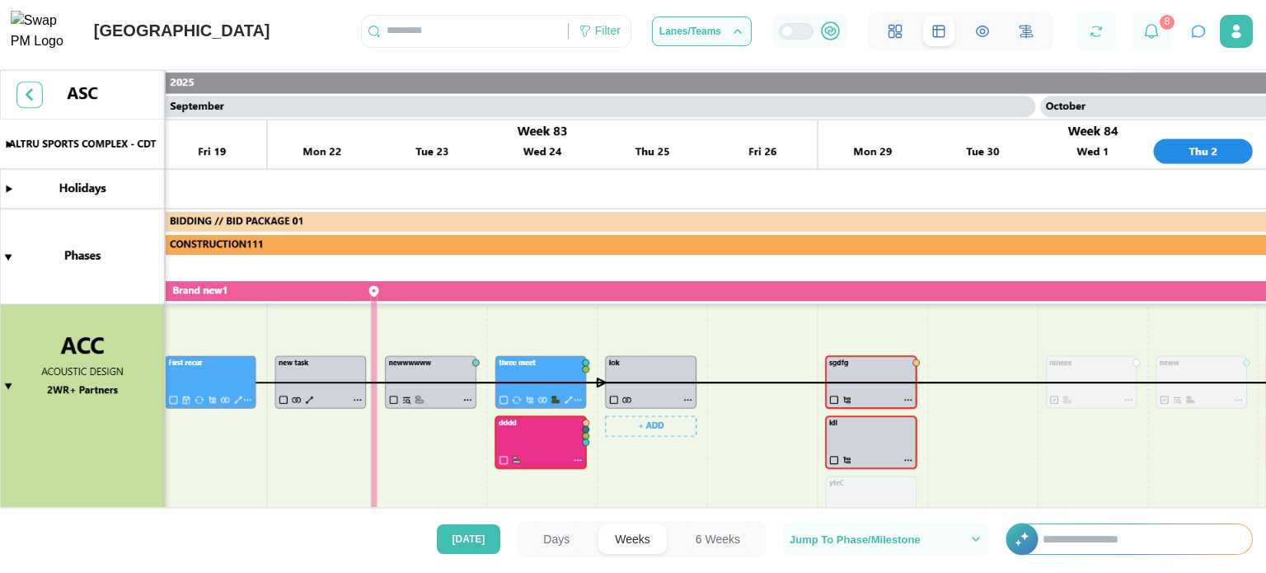
click at [659, 453] on canvas at bounding box center [633, 300] width 1266 height 460
drag, startPoint x: 465, startPoint y: 50, endPoint x: 454, endPoint y: 39, distance: 15.7
click at [454, 39] on div "Filter" at bounding box center [496, 31] width 270 height 33
click at [454, 39] on input "text" at bounding box center [465, 31] width 206 height 25
click at [608, 40] on div "Filter" at bounding box center [608, 31] width 26 height 18
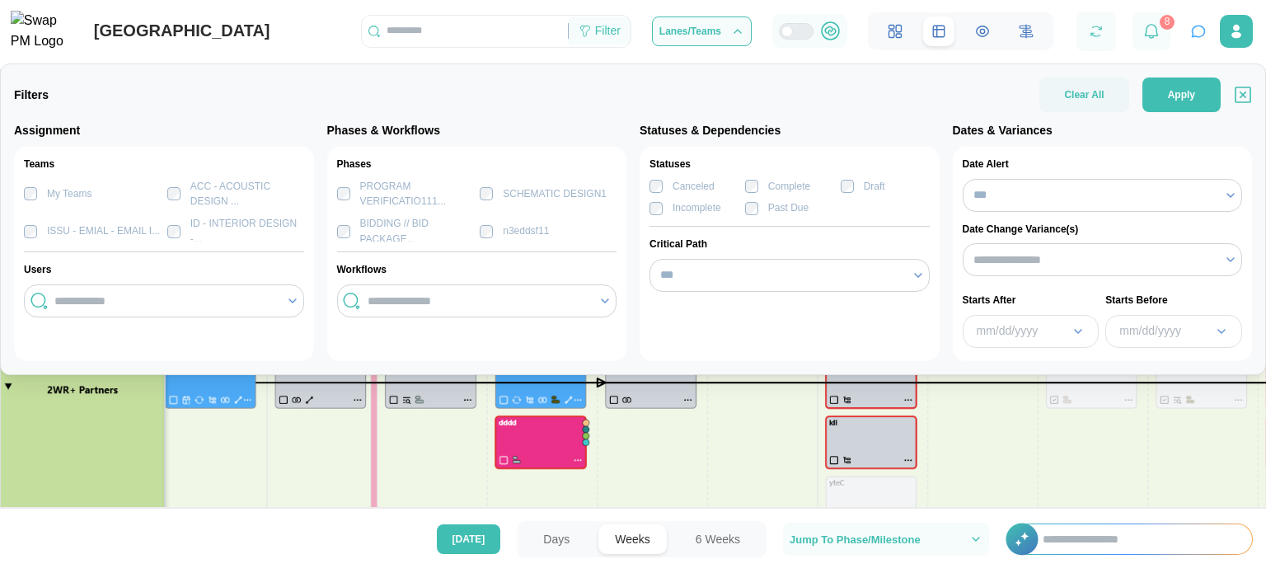
click at [608, 40] on div "Filter" at bounding box center [608, 31] width 26 height 18
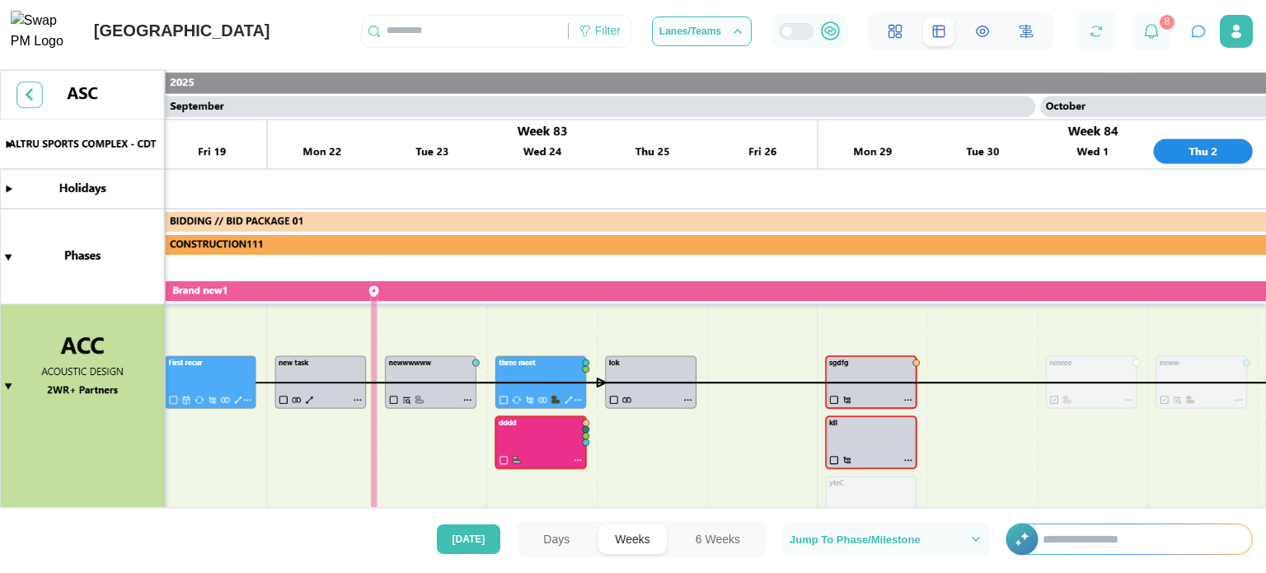
click at [568, 538] on button "Days" at bounding box center [556, 539] width 59 height 30
click at [666, 544] on button "Weeks" at bounding box center [632, 539] width 68 height 30
click at [639, 544] on button "Weeks" at bounding box center [632, 539] width 68 height 30
click at [474, 546] on span "[DATE]" at bounding box center [469, 539] width 33 height 28
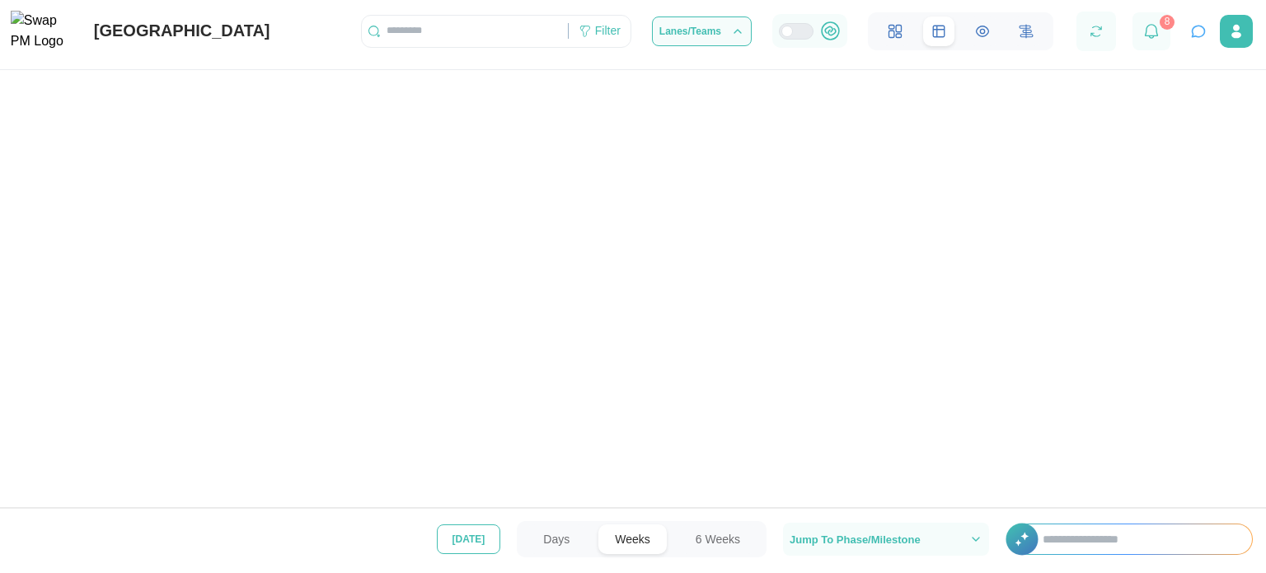
click at [474, 546] on span "[DATE]" at bounding box center [469, 539] width 33 height 28
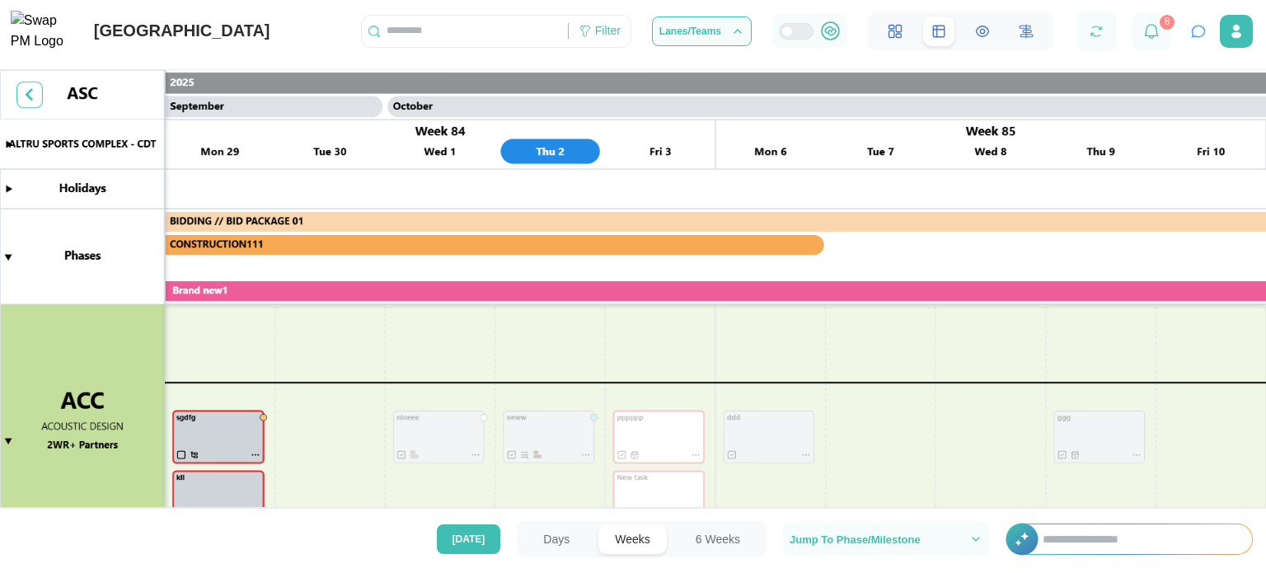
scroll to position [359, 0]
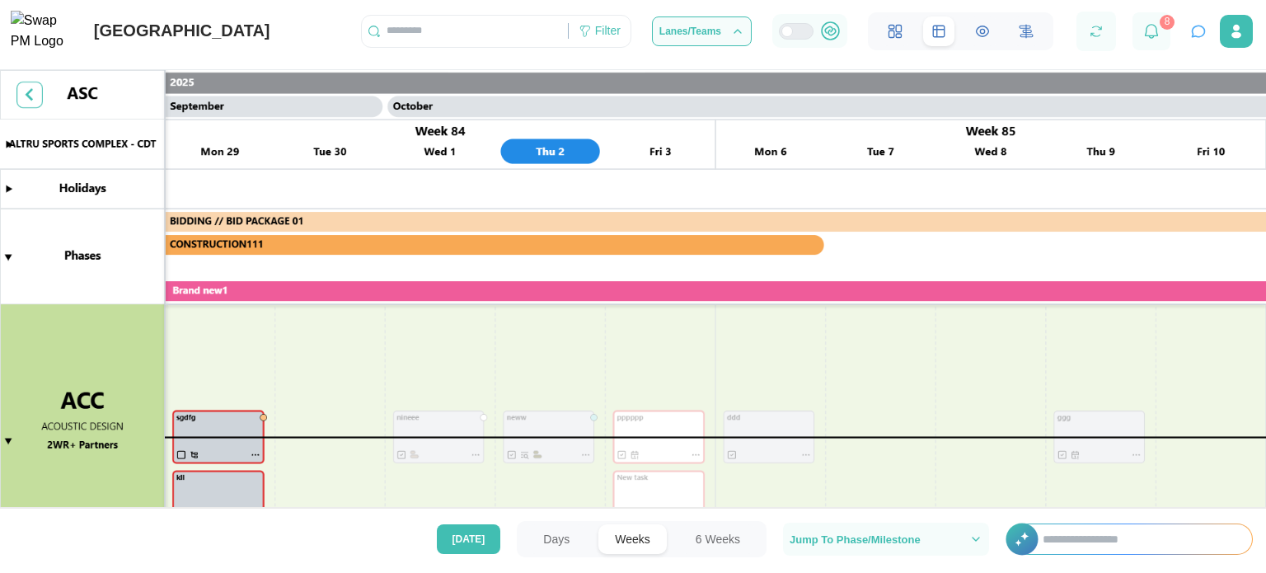
click at [550, 537] on button "Days" at bounding box center [556, 539] width 59 height 30
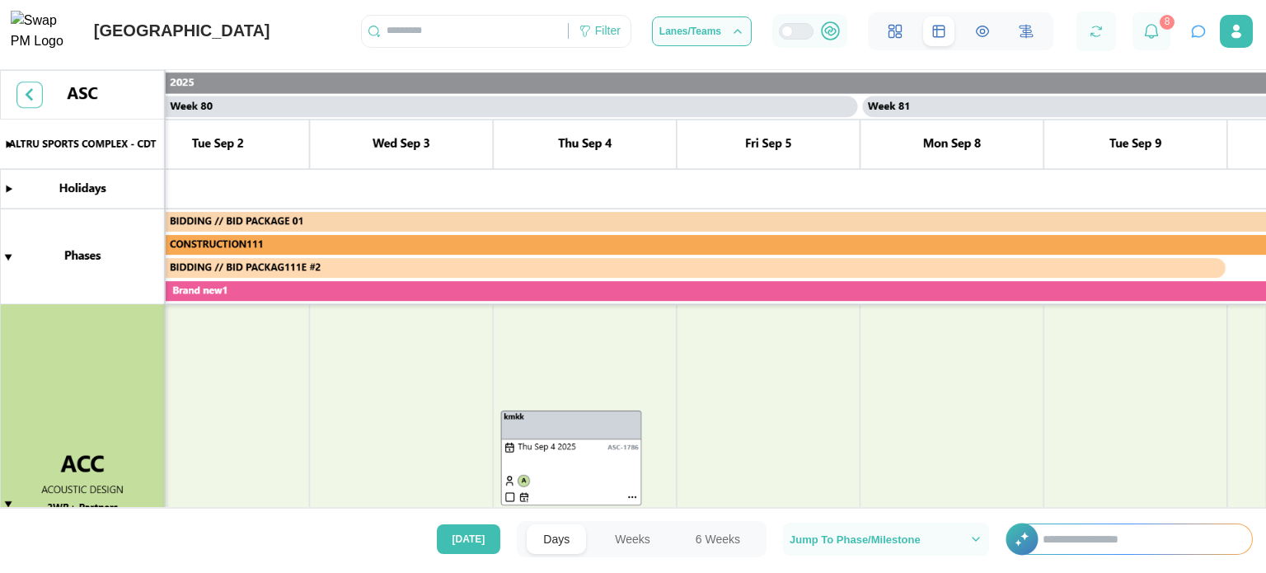
scroll to position [0, 72722]
click at [499, 532] on button "[DATE]" at bounding box center [469, 539] width 64 height 30
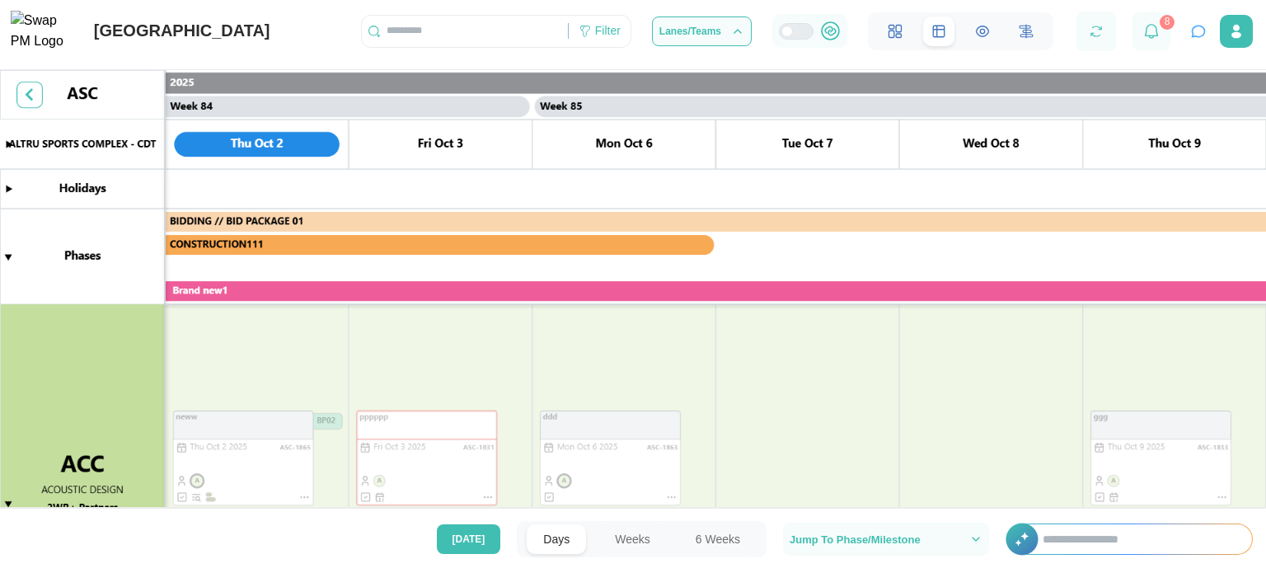
click at [445, 448] on canvas at bounding box center [633, 300] width 1266 height 460
click at [785, 419] on canvas at bounding box center [633, 300] width 1266 height 460
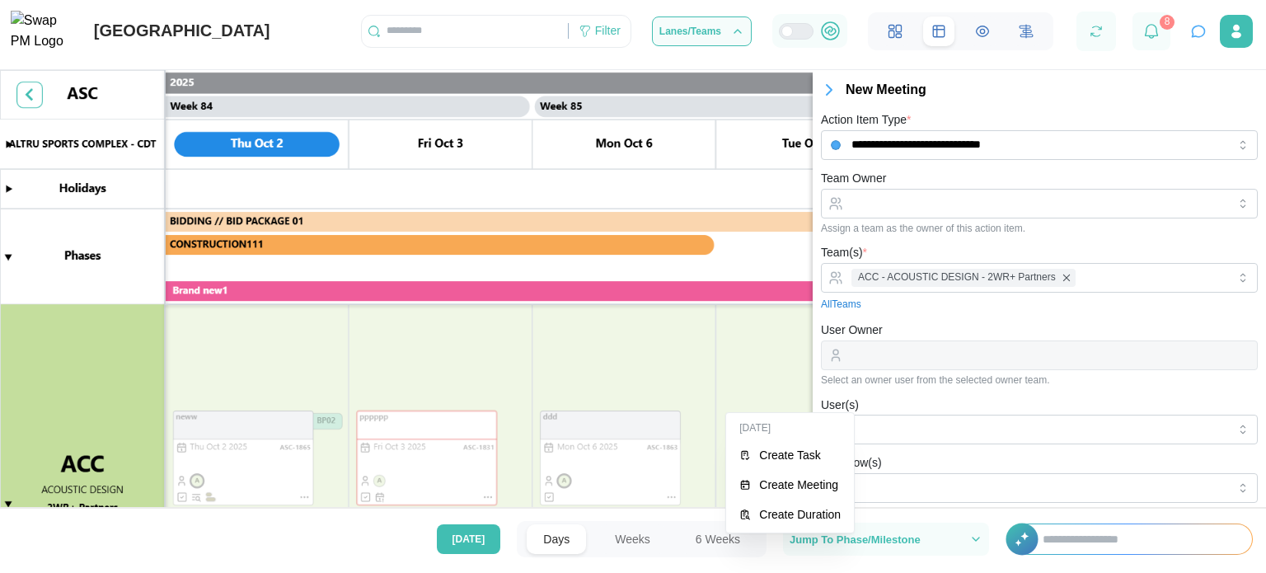
scroll to position [317, 0]
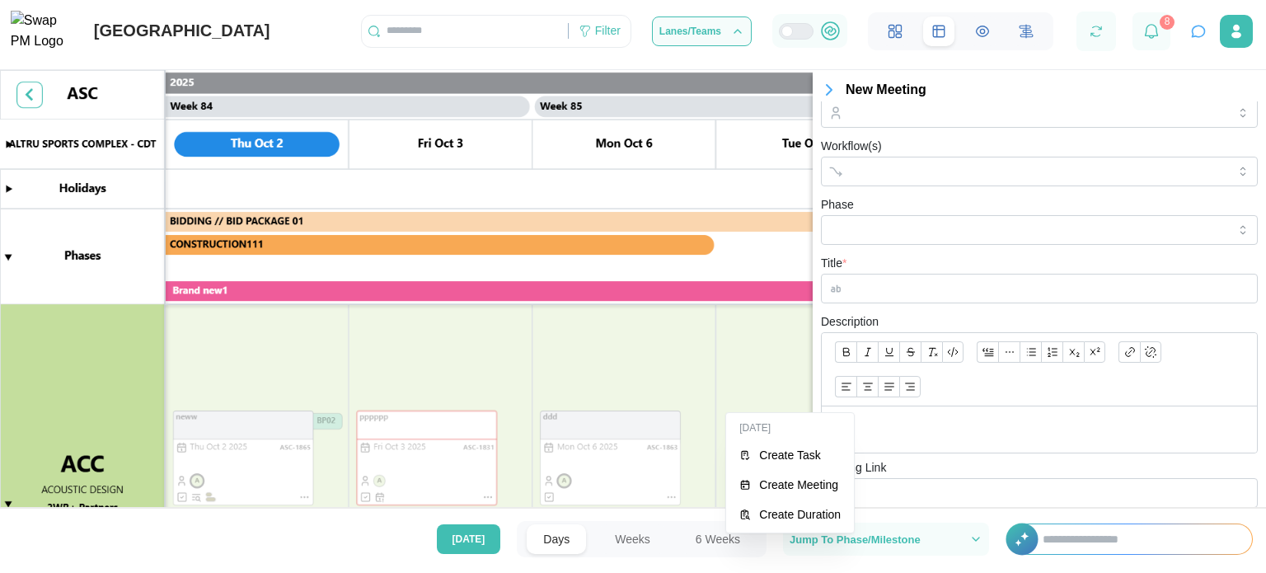
drag, startPoint x: 785, startPoint y: 419, endPoint x: 767, endPoint y: 459, distance: 44.3
click at [767, 459] on div "Create Task" at bounding box center [800, 454] width 82 height 13
click at [767, 459] on canvas at bounding box center [633, 300] width 1266 height 460
click at [986, 248] on form "Team Owner Assign a team as the owner of this action item. Team(s) * ACC - ACOU…" at bounding box center [1039, 268] width 437 height 833
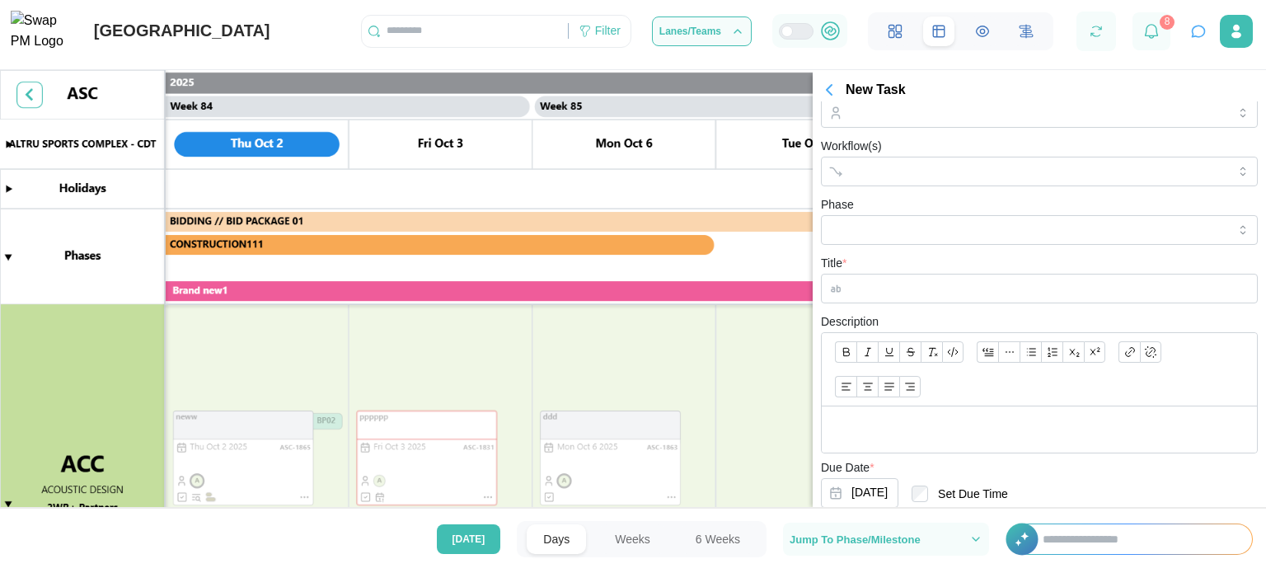
scroll to position [0, 0]
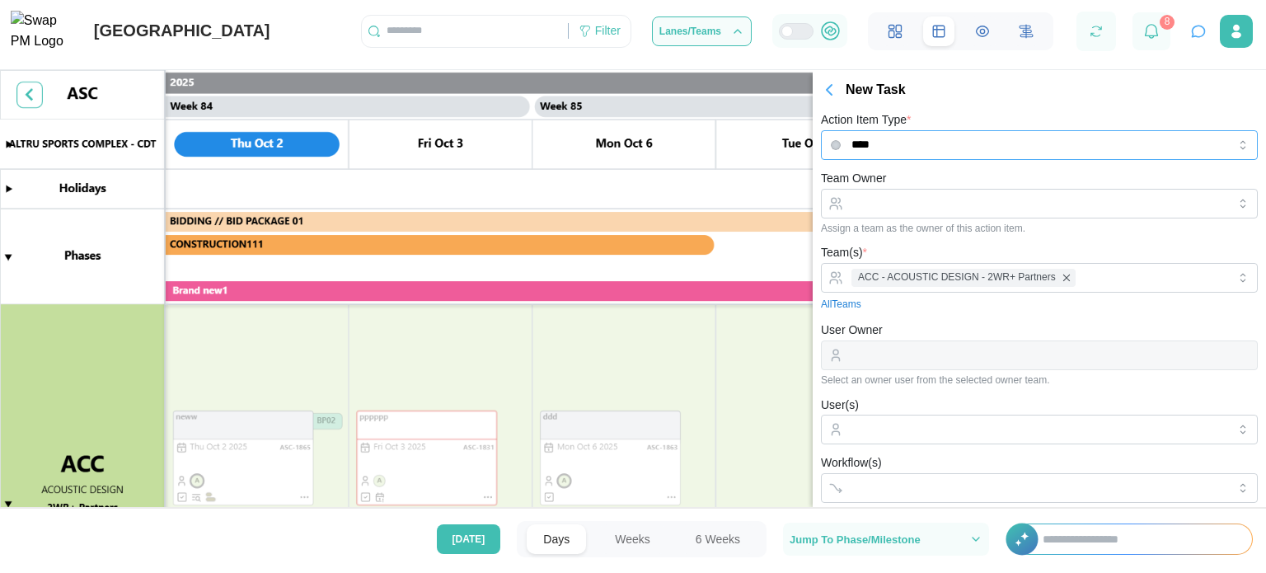
click at [1022, 153] on input "****" at bounding box center [1039, 145] width 437 height 30
click at [1148, 30] on icon at bounding box center [1151, 31] width 15 height 15
click at [828, 88] on icon "button" at bounding box center [829, 90] width 5 height 10
click at [833, 95] on icon "button" at bounding box center [829, 90] width 20 height 20
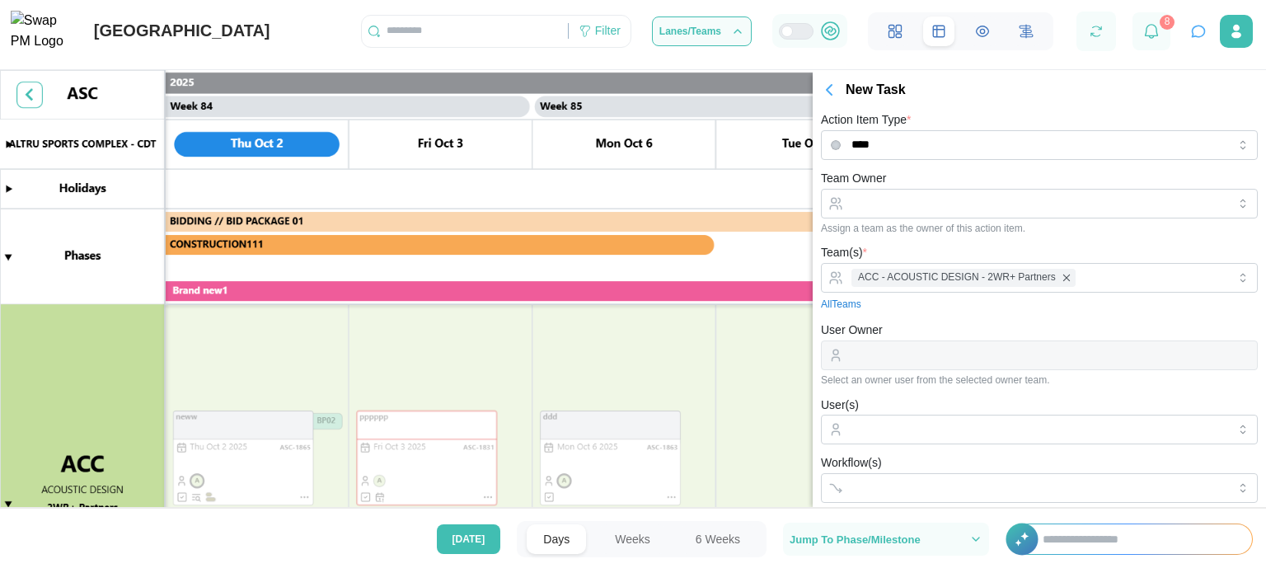
type input "**********"
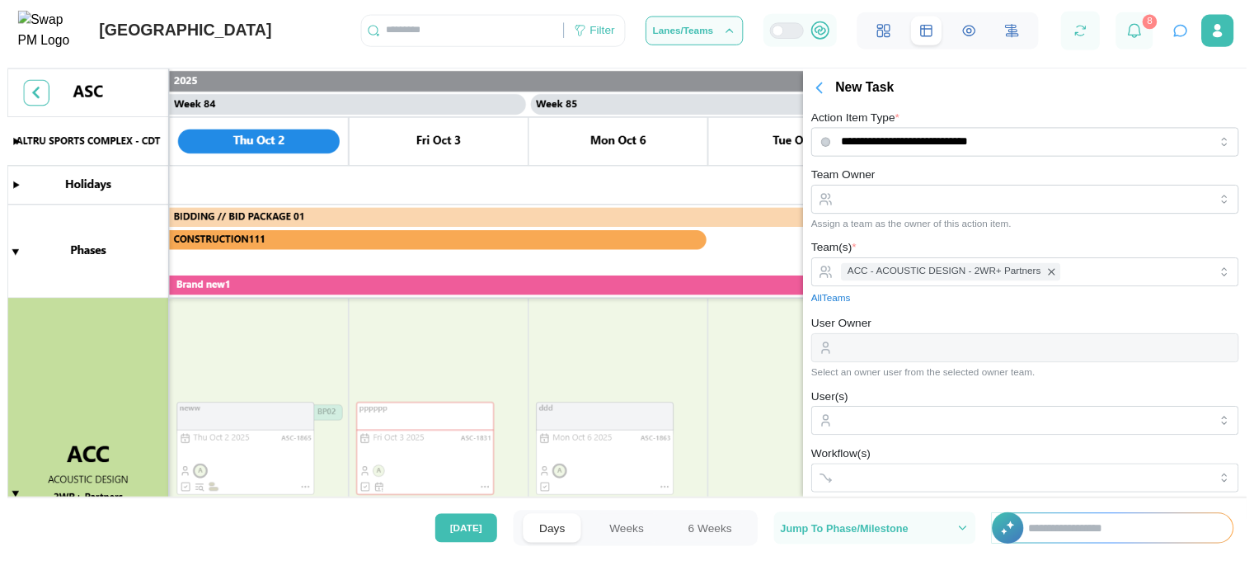
scroll to position [317, 0]
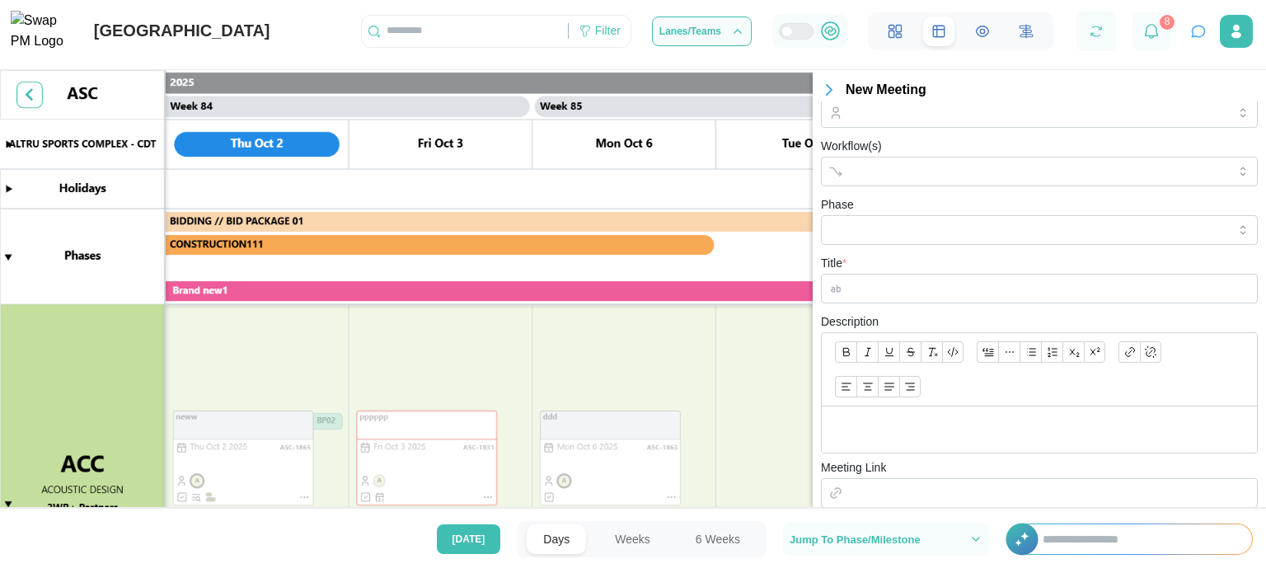
click at [830, 94] on icon "button" at bounding box center [829, 90] width 20 height 20
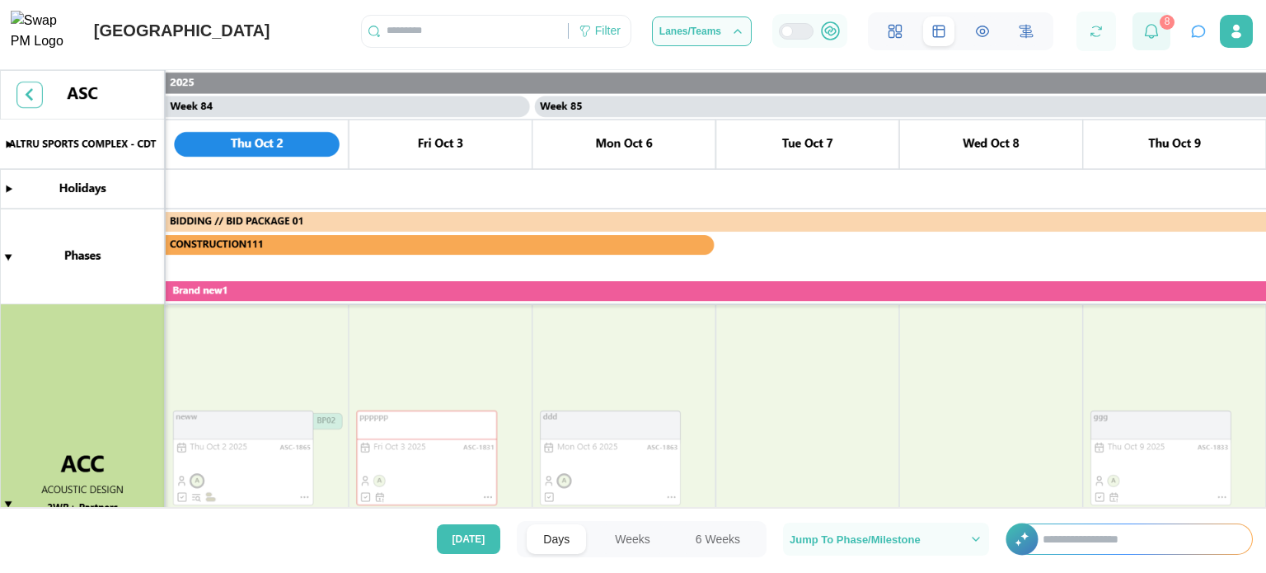
click at [1157, 39] on icon at bounding box center [1151, 31] width 13 height 15
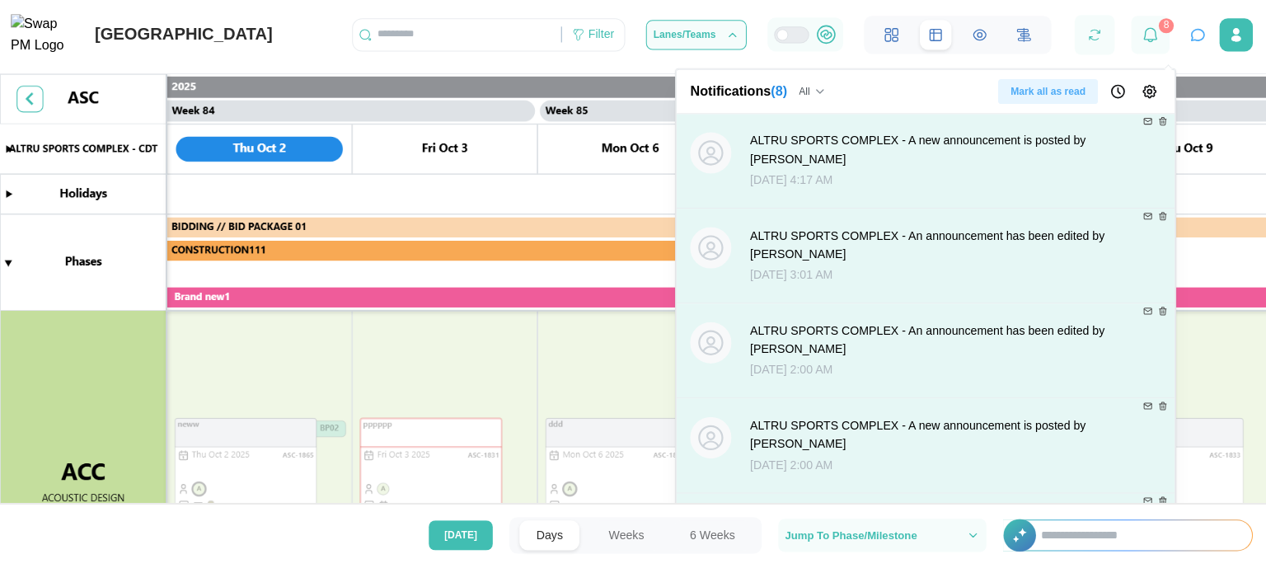
scroll to position [293, 0]
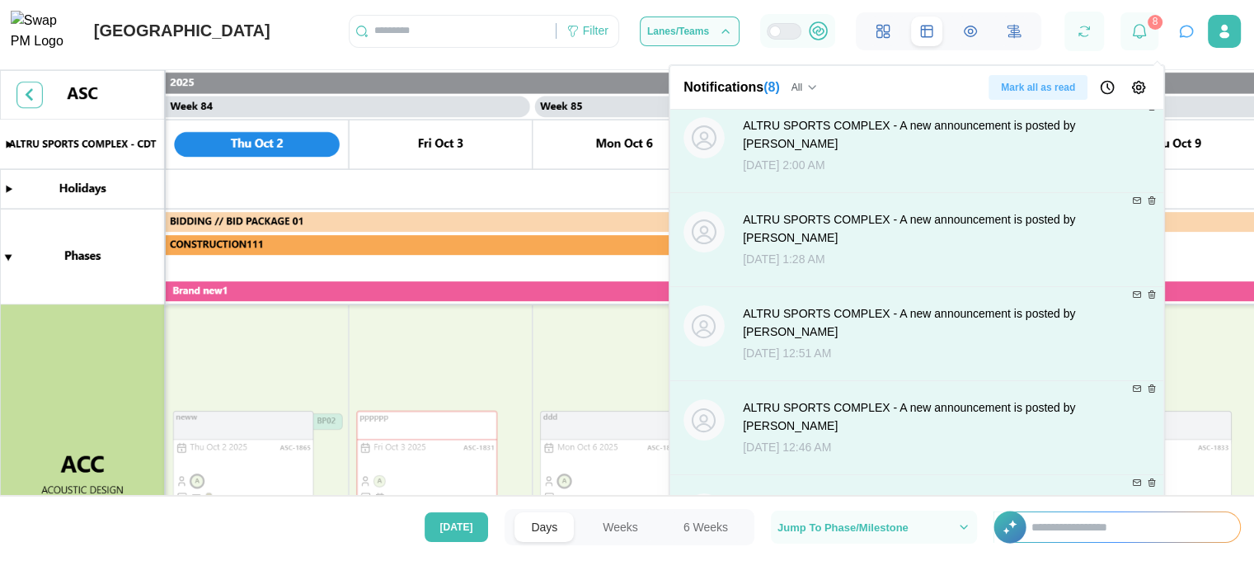
click at [1144, 86] on icon "Notification Preferences" at bounding box center [1139, 87] width 12 height 12
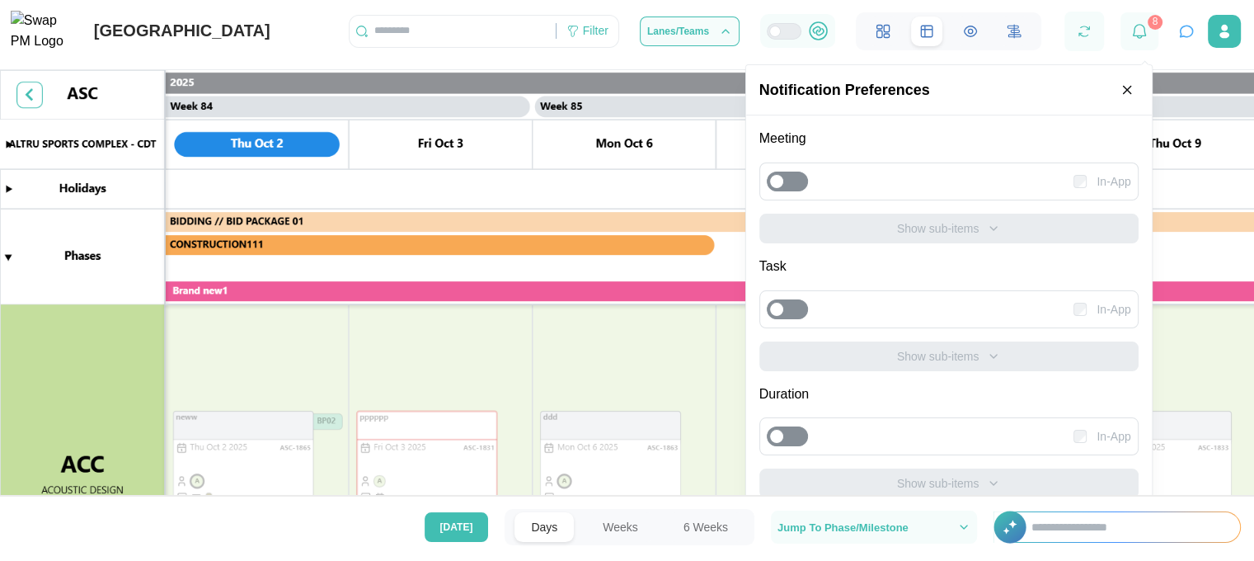
click at [1134, 91] on icon "button" at bounding box center [1126, 89] width 15 height 15
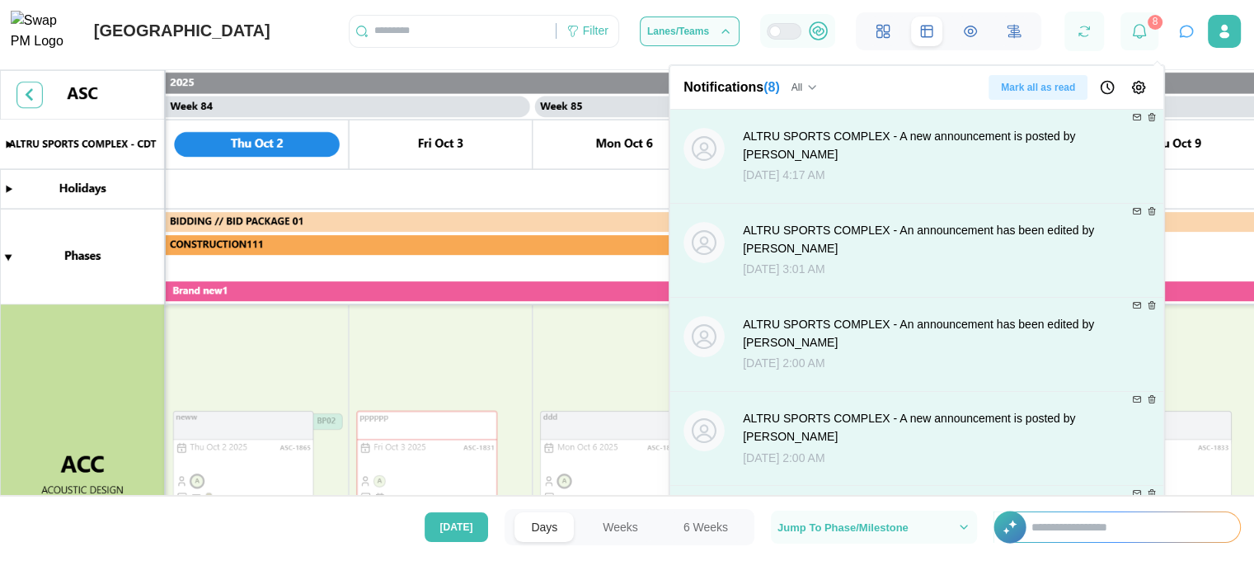
click at [1138, 91] on icon "Notification Preferences" at bounding box center [1138, 87] width 16 height 16
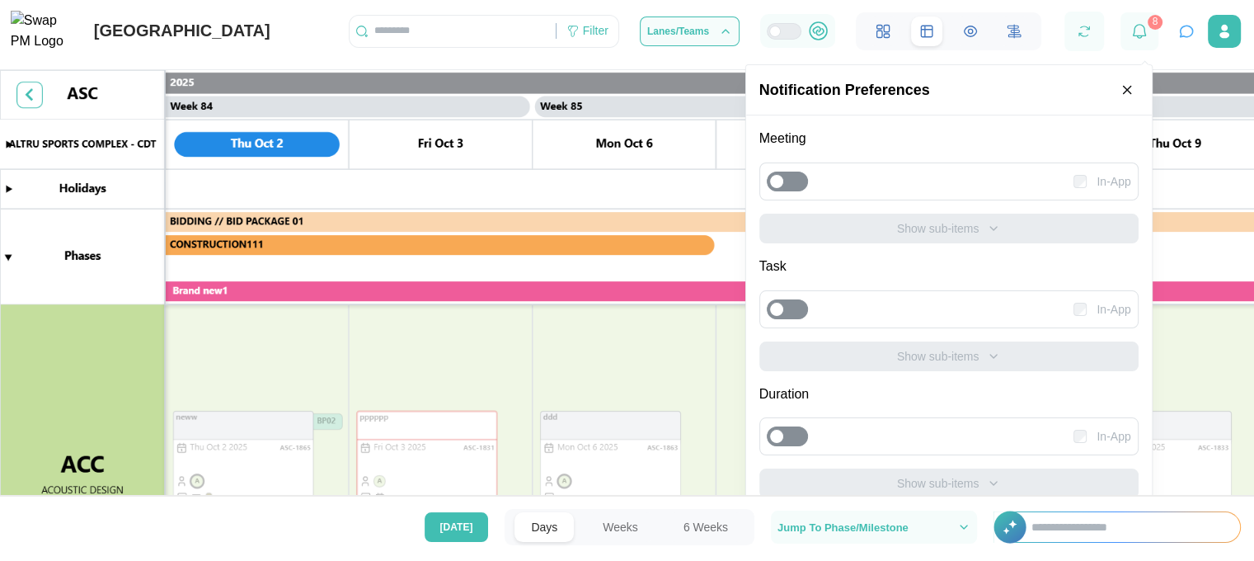
click at [1134, 91] on icon "button" at bounding box center [1126, 89] width 15 height 15
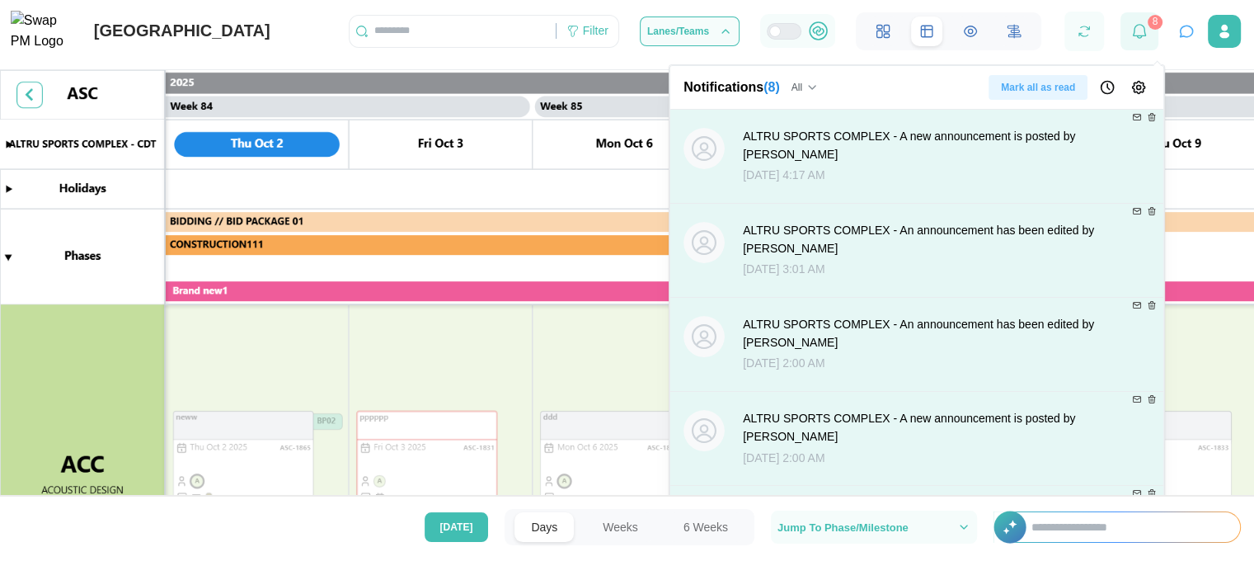
click at [1136, 50] on div at bounding box center [1139, 31] width 38 height 38
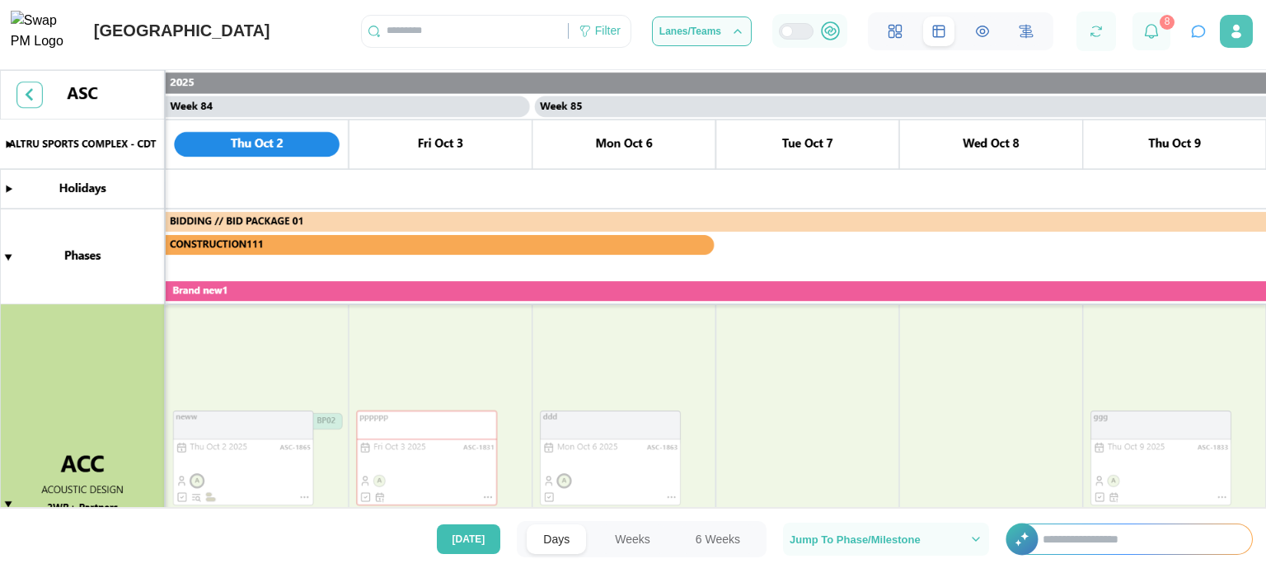
click at [1230, 36] on icon "button" at bounding box center [1236, 31] width 16 height 16
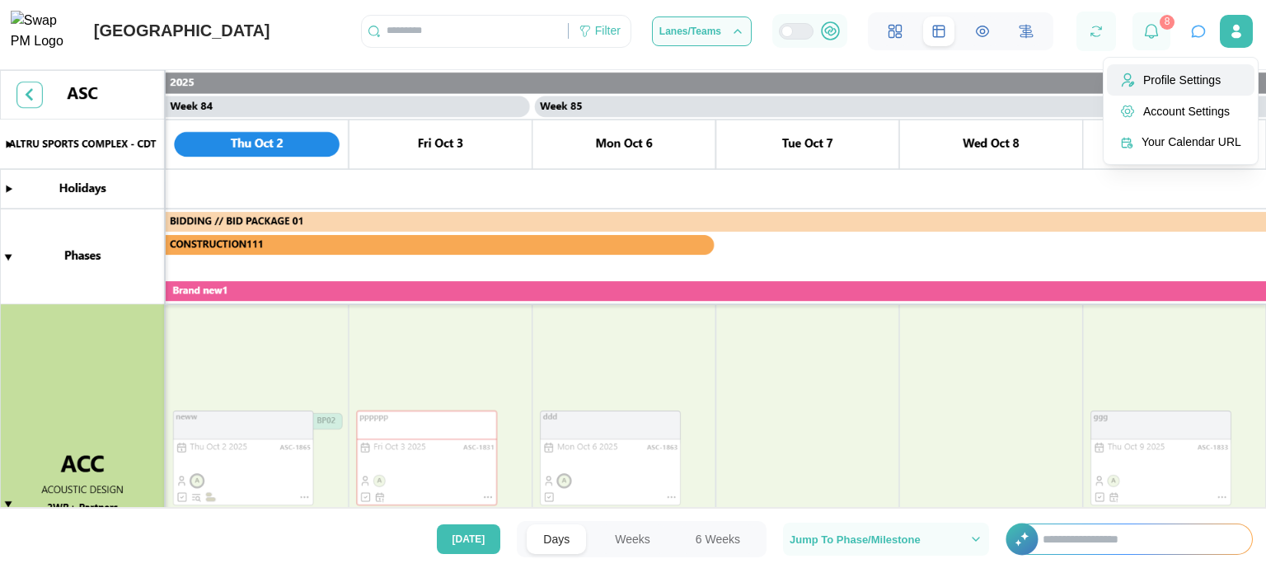
click at [1205, 77] on div "Profile Settings" at bounding box center [1192, 79] width 98 height 13
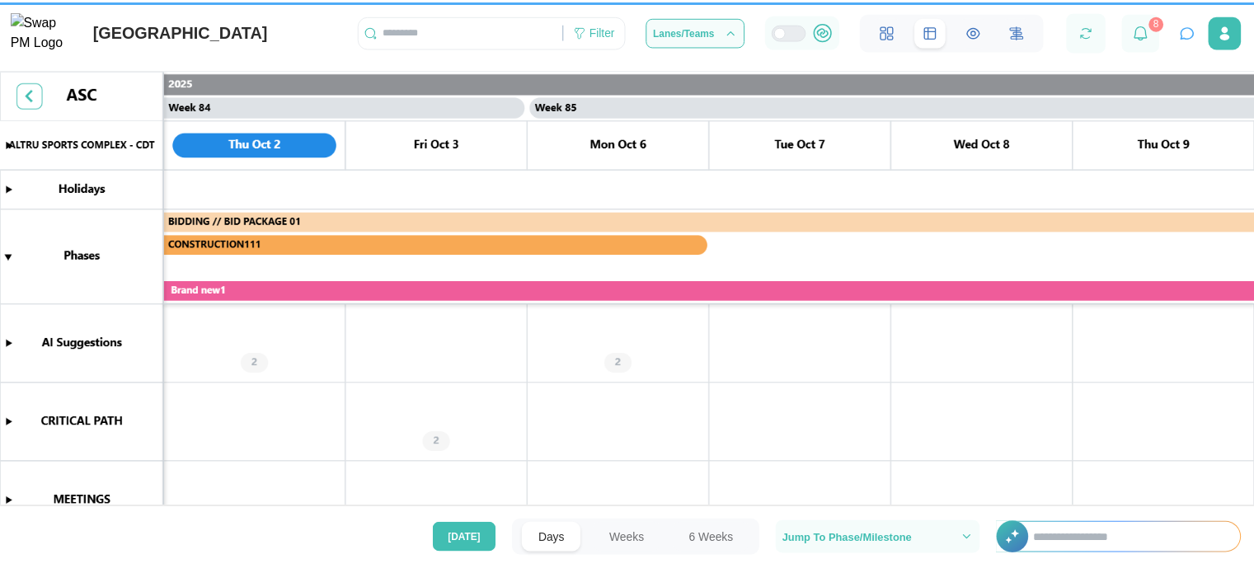
scroll to position [0, 76722]
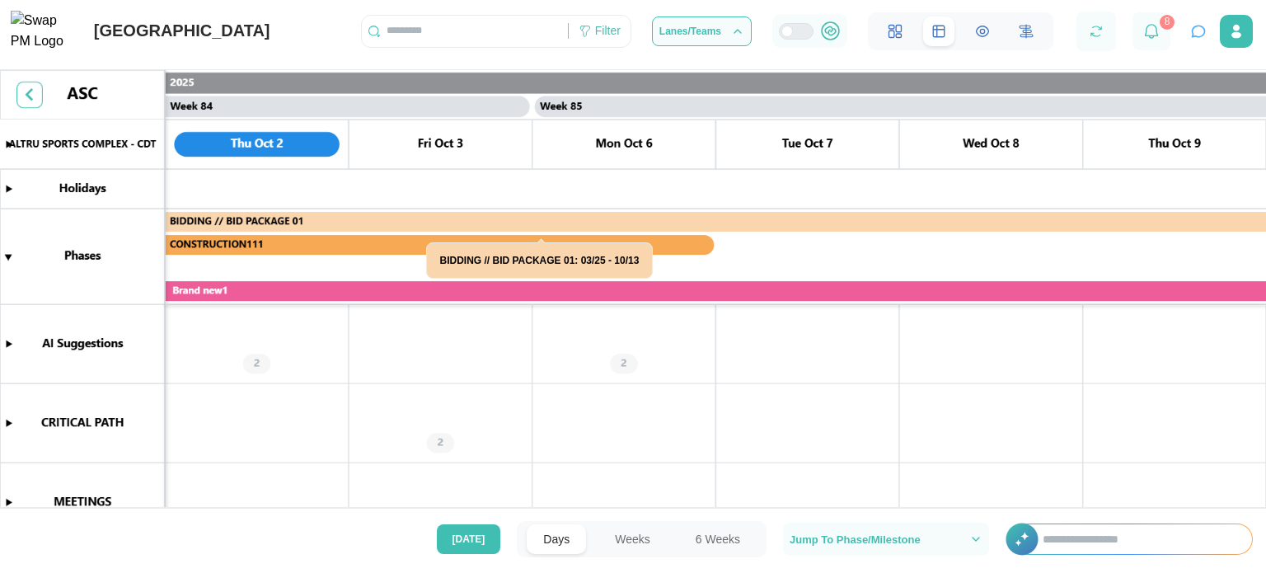
click at [30, 98] on canvas at bounding box center [633, 300] width 1266 height 460
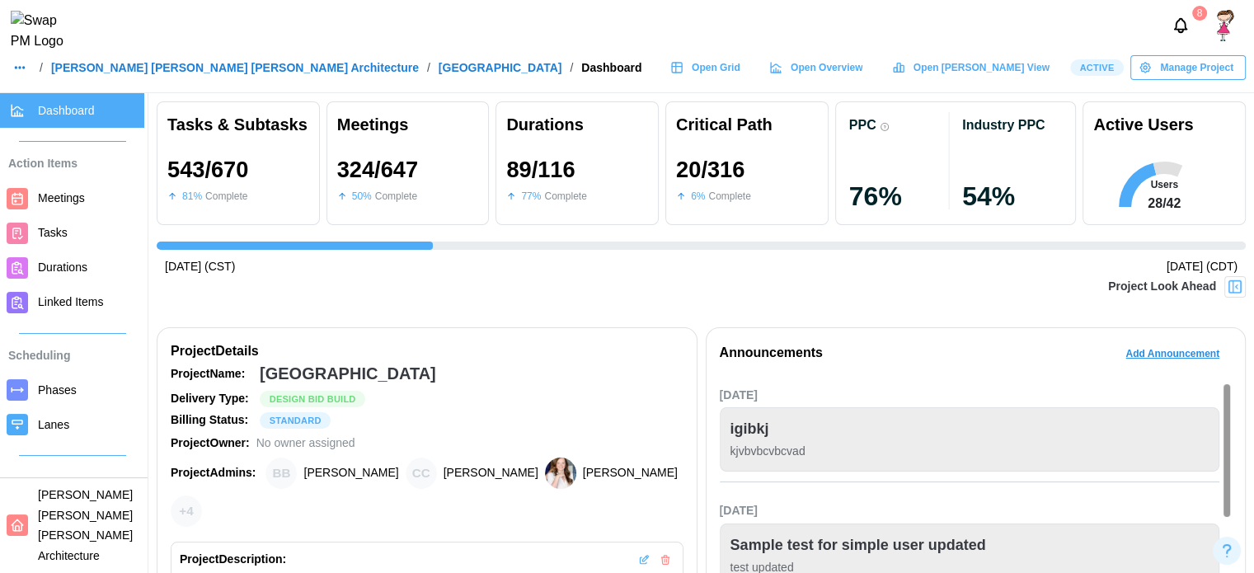
scroll to position [0, 12065]
click at [740, 69] on span "Open Grid" at bounding box center [716, 67] width 49 height 23
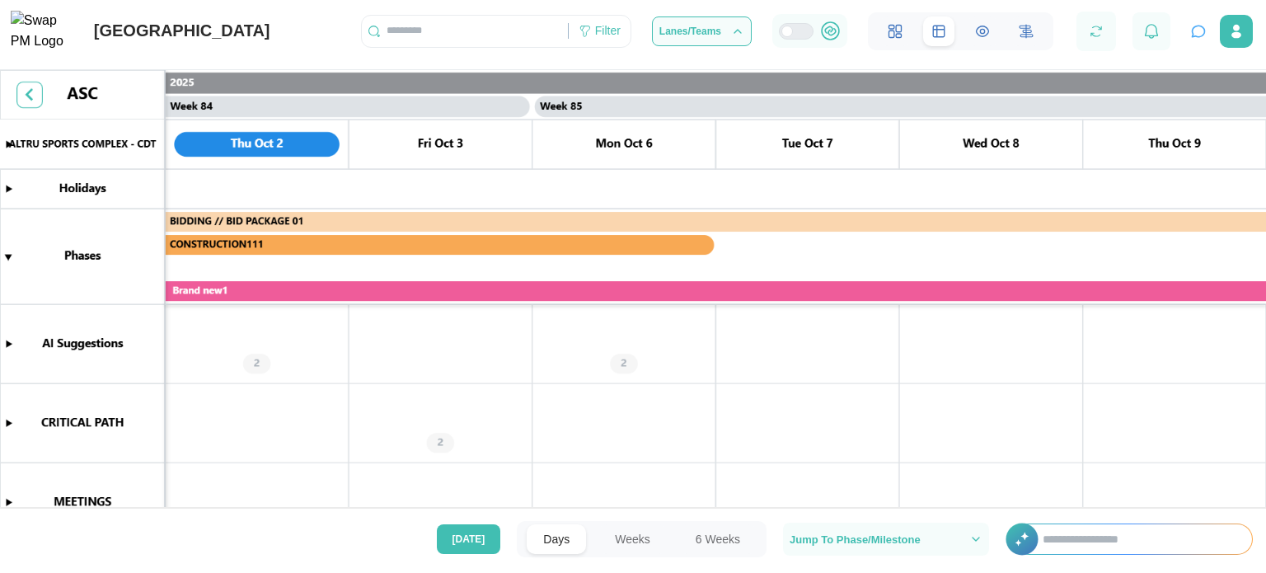
scroll to position [0, 76722]
click at [730, 27] on button "Lanes/Teams" at bounding box center [702, 31] width 100 height 30
click at [738, 32] on icon "button" at bounding box center [737, 31] width 13 height 13
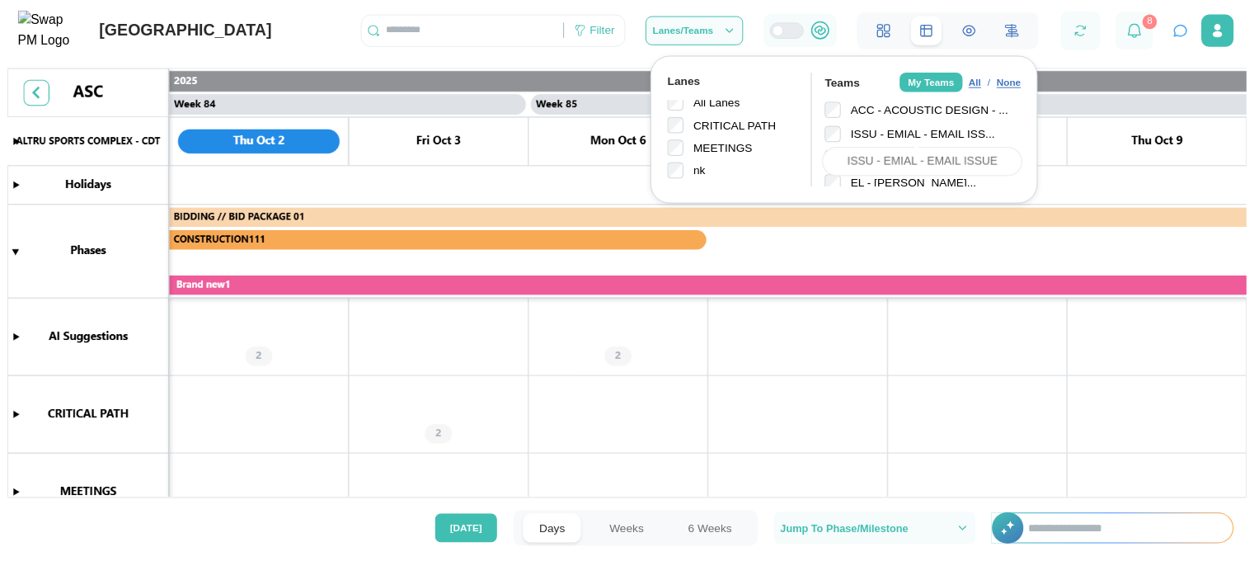
scroll to position [134, 0]
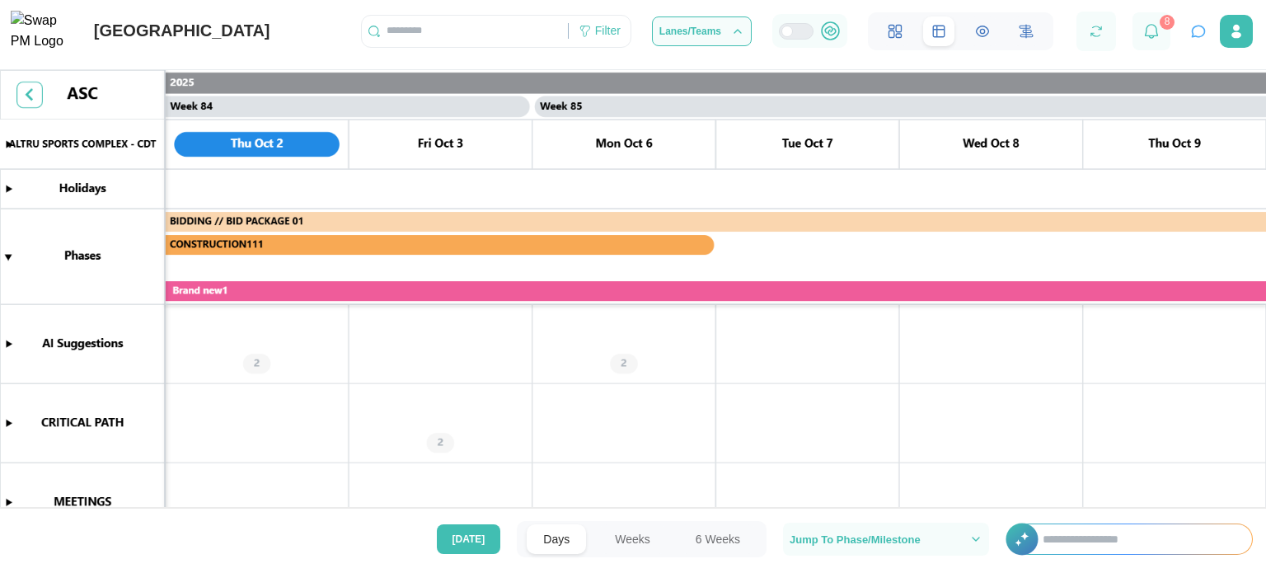
click at [823, 349] on canvas at bounding box center [633, 300] width 1266 height 460
click at [1144, 39] on icon at bounding box center [1151, 31] width 15 height 15
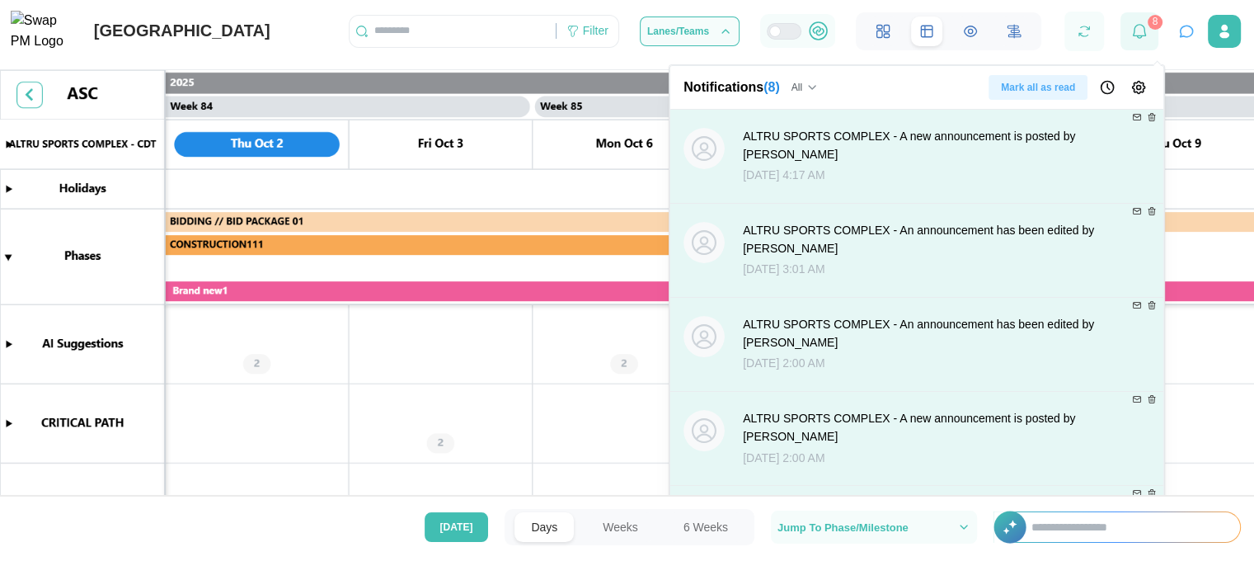
click at [1151, 35] on div at bounding box center [1139, 31] width 38 height 38
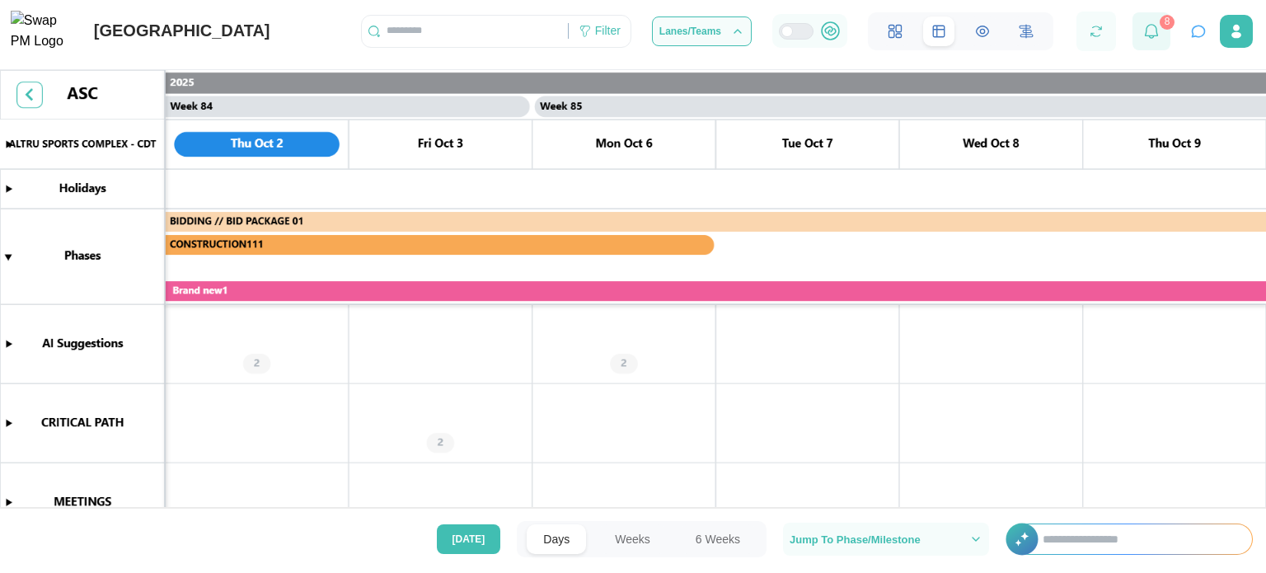
click at [1157, 39] on icon at bounding box center [1151, 31] width 15 height 15
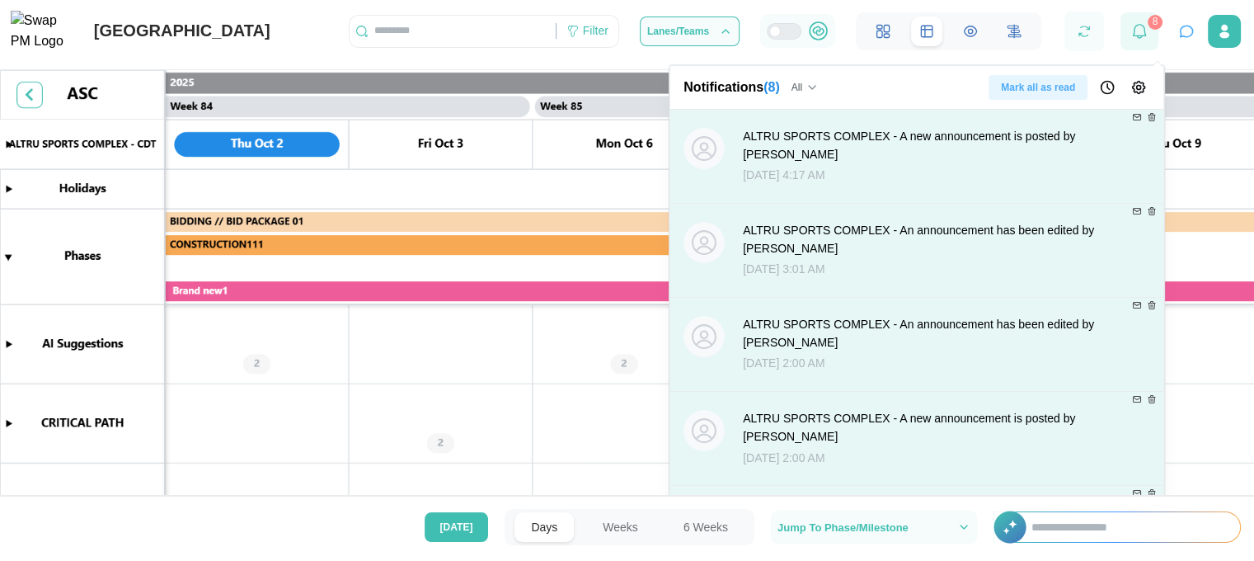
click at [1157, 42] on div at bounding box center [1139, 31] width 38 height 38
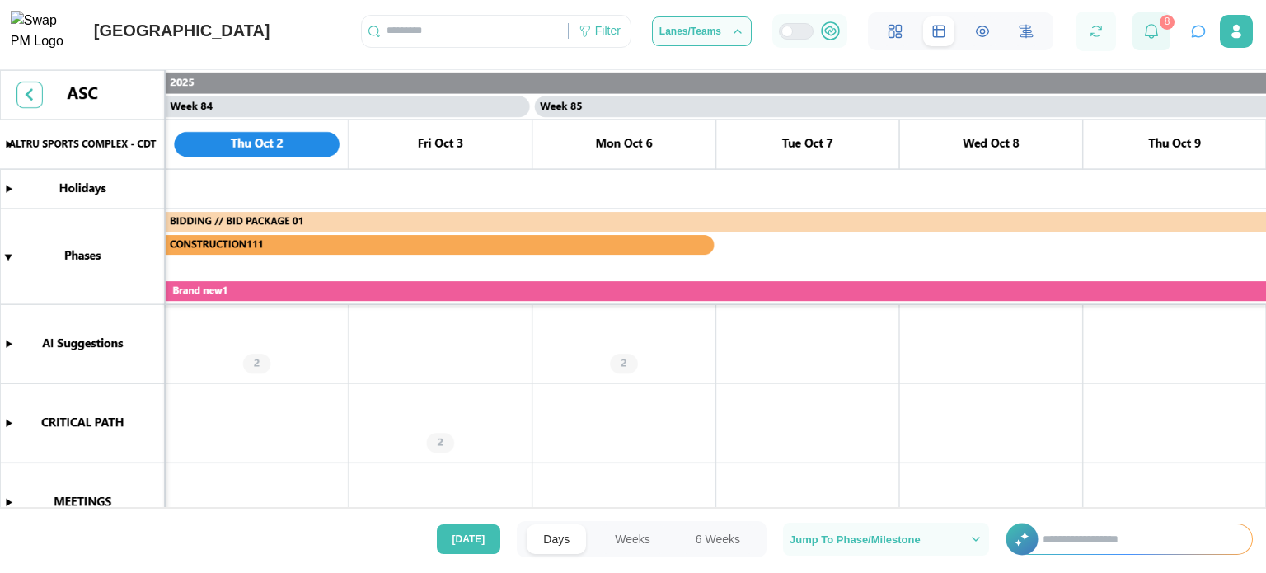
click at [1157, 39] on icon at bounding box center [1151, 31] width 15 height 15
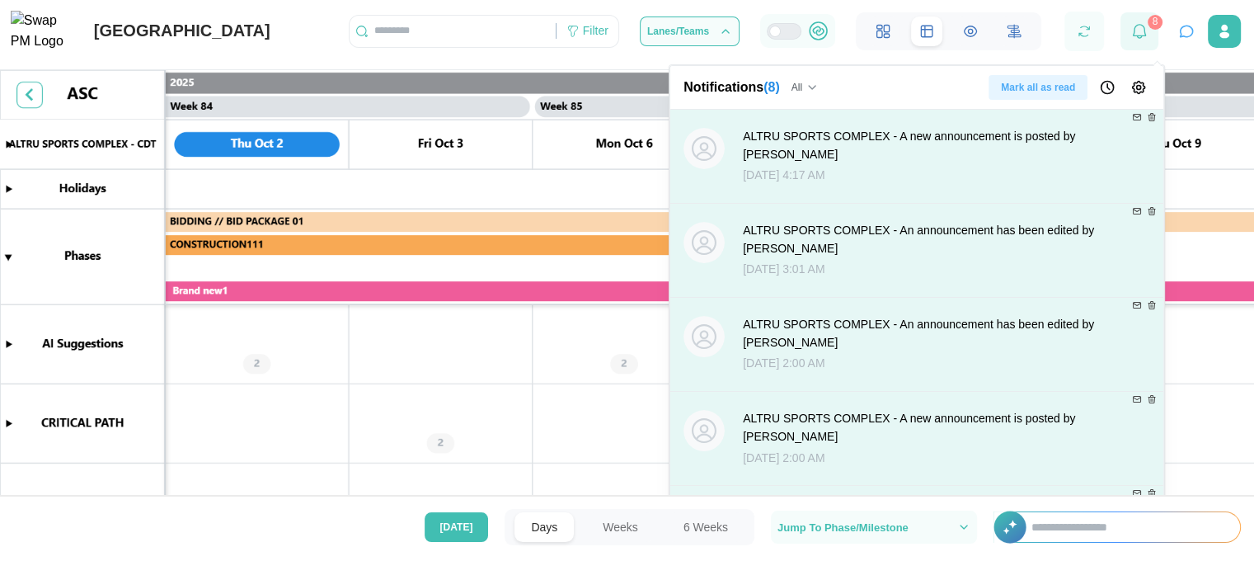
click at [1157, 42] on div at bounding box center [1139, 31] width 38 height 38
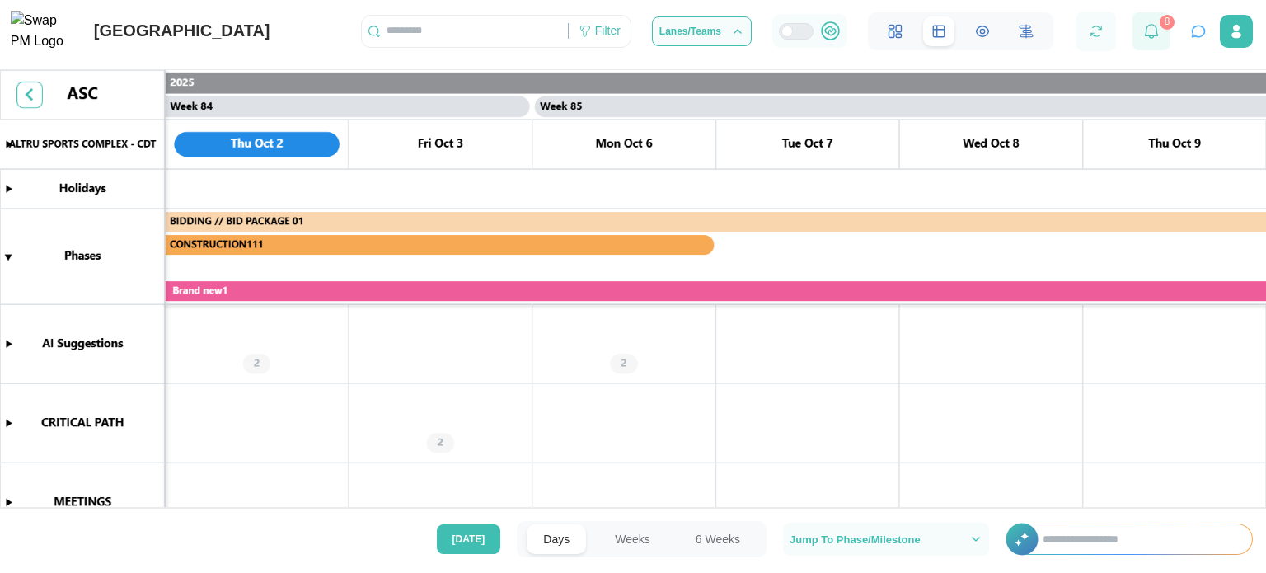
click at [1157, 39] on icon at bounding box center [1151, 31] width 15 height 15
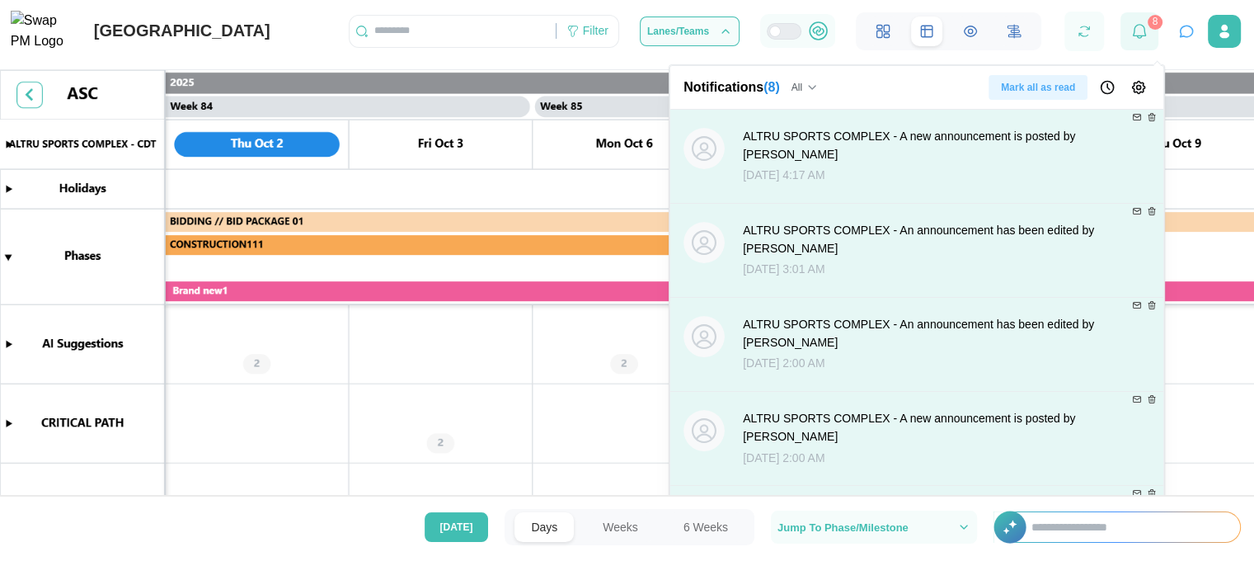
click at [1157, 42] on div at bounding box center [1139, 31] width 38 height 38
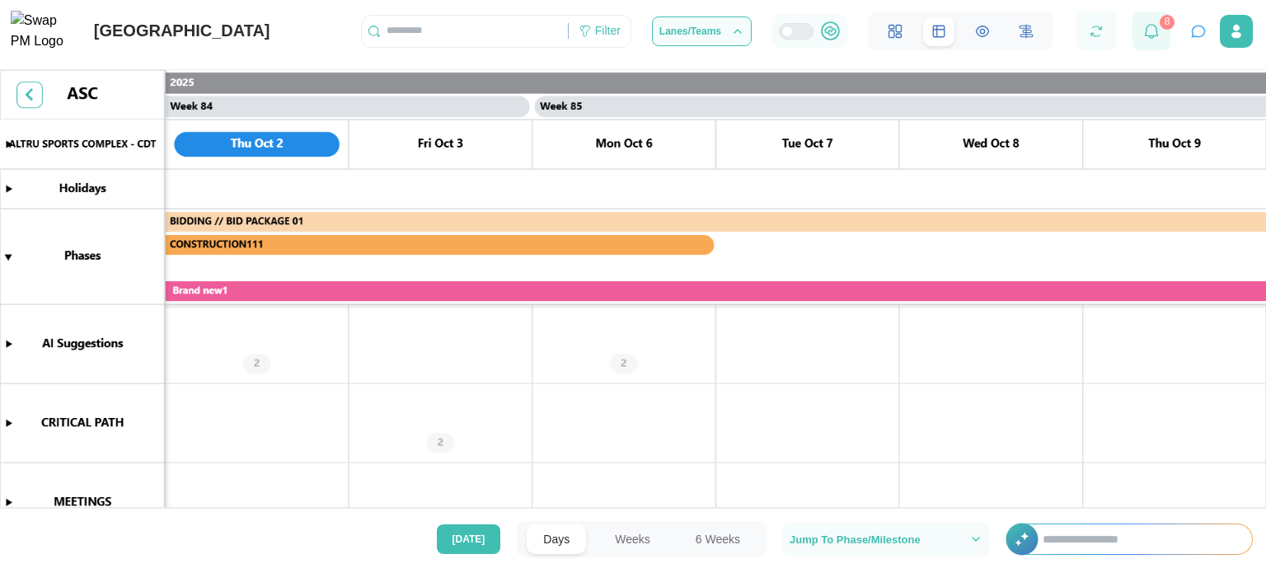
click at [1157, 39] on icon at bounding box center [1151, 31] width 15 height 15
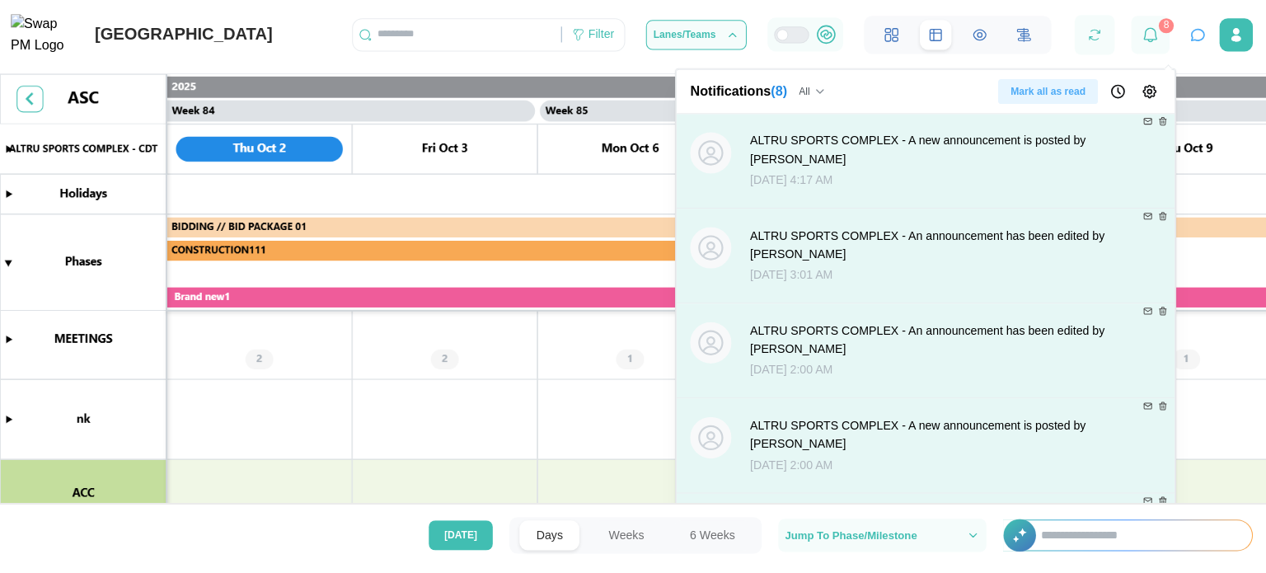
scroll to position [107, 0]
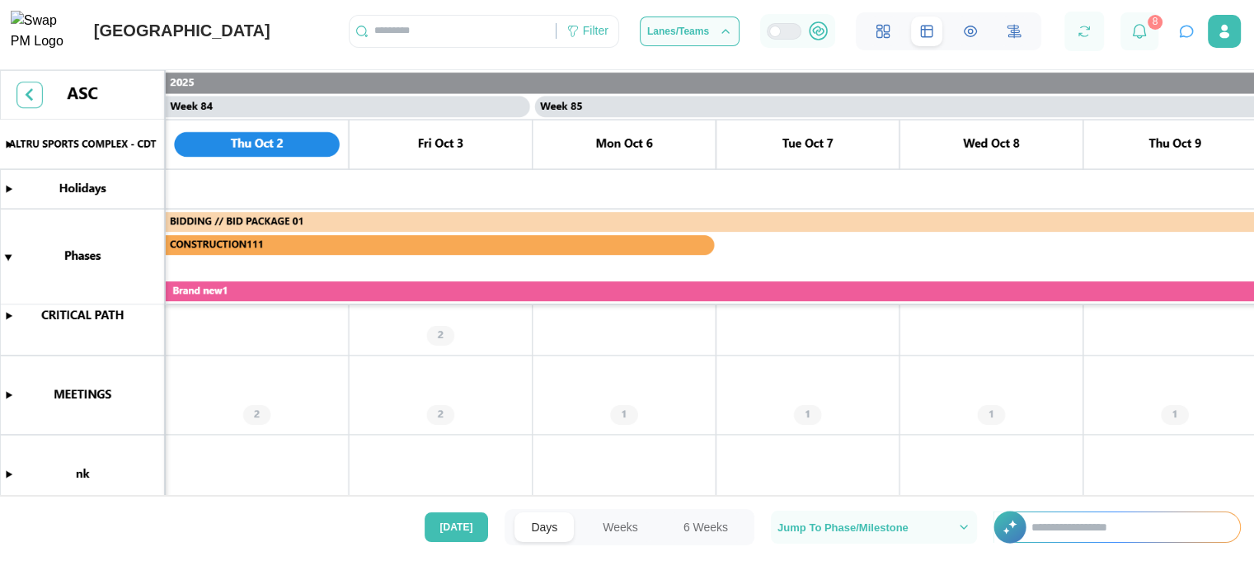
click at [603, 190] on canvas at bounding box center [633, 300] width 1266 height 460
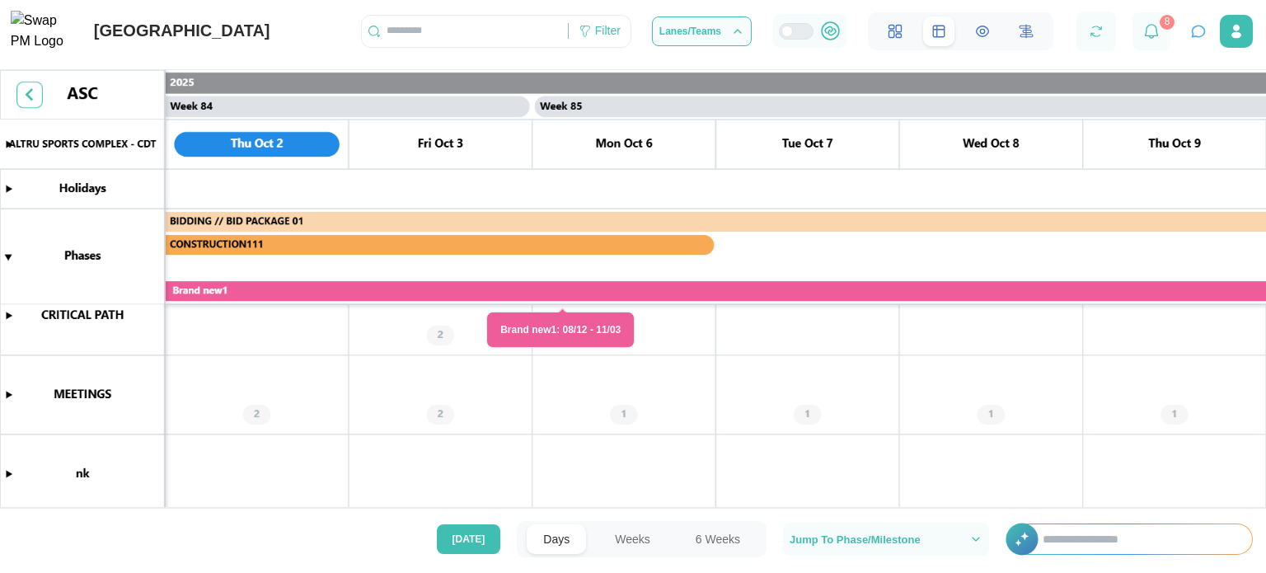
click at [3, 395] on canvas at bounding box center [633, 300] width 1266 height 460
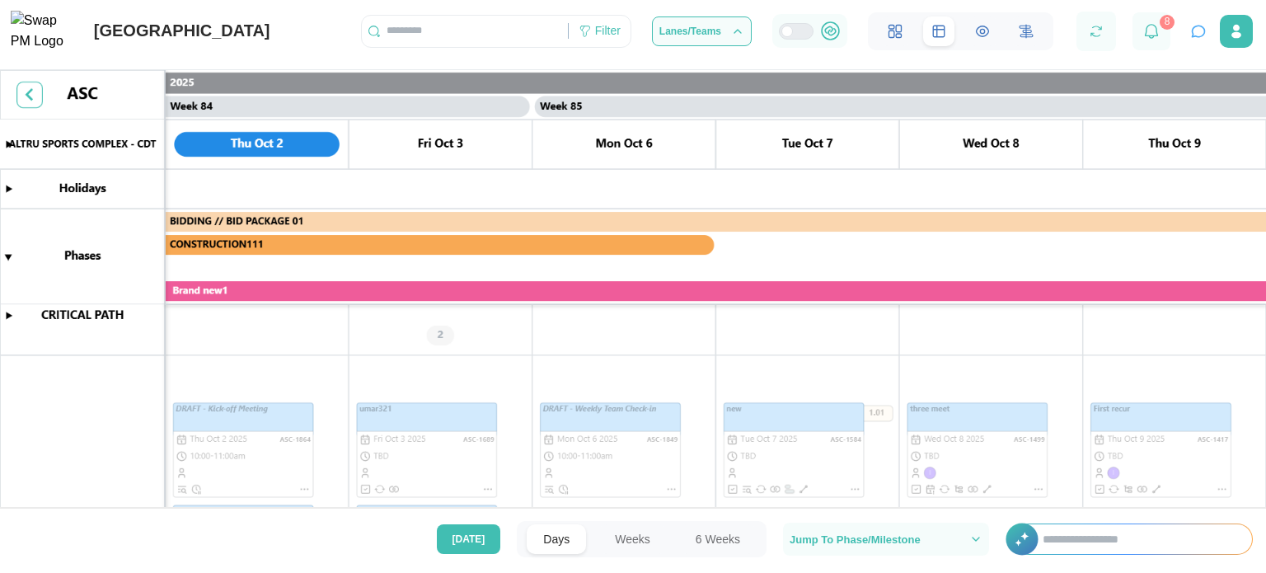
scroll to position [269, 0]
